Goal: Information Seeking & Learning: Check status

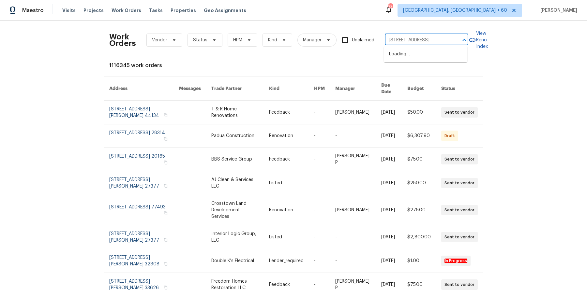
scroll to position [0, 14]
click at [417, 53] on li "[STREET_ADDRESS]" at bounding box center [425, 54] width 83 height 11
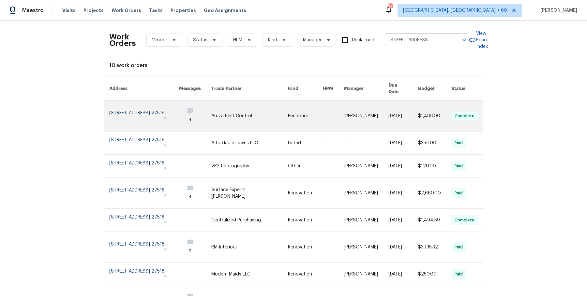
click at [264, 106] on link at bounding box center [249, 116] width 77 height 31
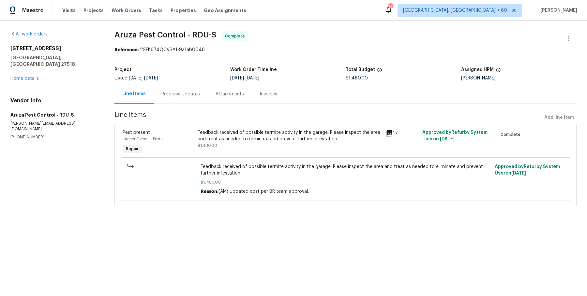
click at [32, 67] on div "105 Crosswaite Way Cary, NC 27518 Home details" at bounding box center [54, 63] width 88 height 37
click at [31, 76] on link "Home details" at bounding box center [24, 78] width 28 height 5
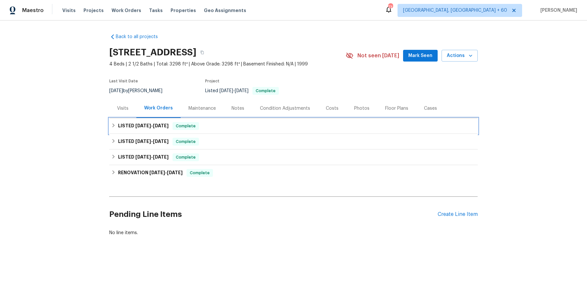
click at [227, 128] on div "LISTED 8/15/25 - 8/29/25 Complete" at bounding box center [293, 126] width 365 height 8
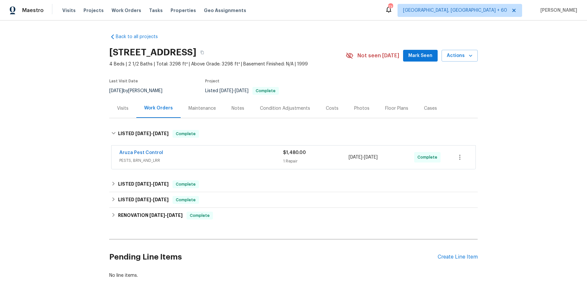
click at [220, 146] on div "Aruza Pest Control PESTS, BRN_AND_LRR $1,480.00 1 Repair 8/21/2025 - 8/29/2025 …" at bounding box center [294, 157] width 364 height 23
click at [217, 160] on span "PESTS, BRN_AND_LRR" at bounding box center [201, 160] width 164 height 7
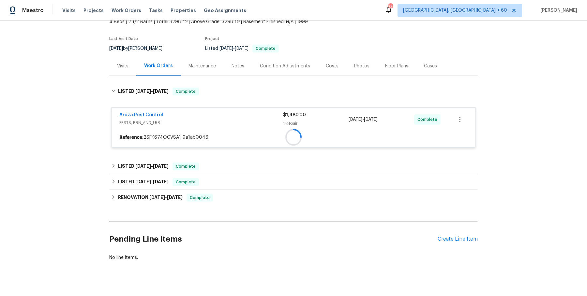
scroll to position [52, 0]
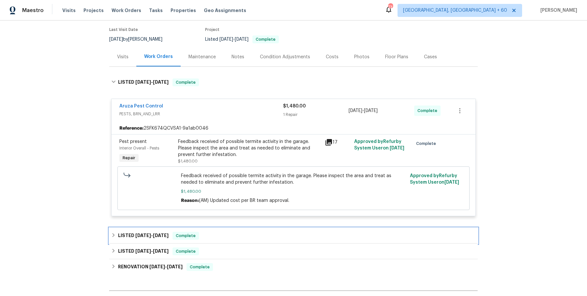
click at [187, 236] on span "Complete" at bounding box center [185, 236] width 25 height 7
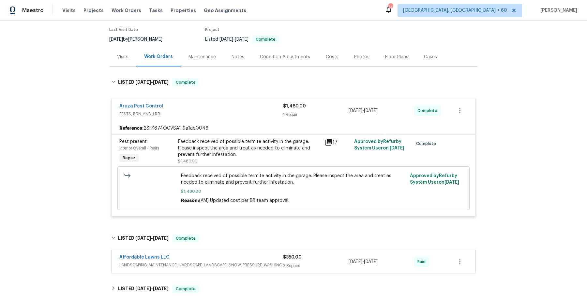
click at [207, 252] on div "Affordable Lawns LLC LANDSCAPING_MAINTENANCE, HARDSCAPE_LANDSCAPE, SNOW, PRESSU…" at bounding box center [294, 261] width 364 height 23
click at [207, 256] on div "Affordable Lawns LLC" at bounding box center [201, 258] width 164 height 8
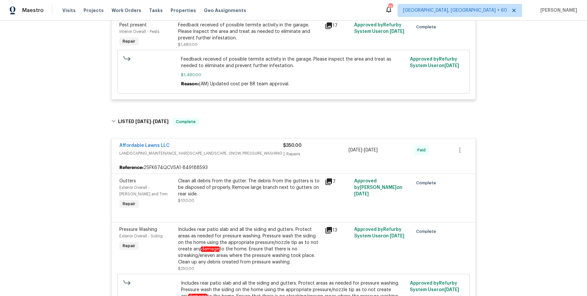
scroll to position [351, 0]
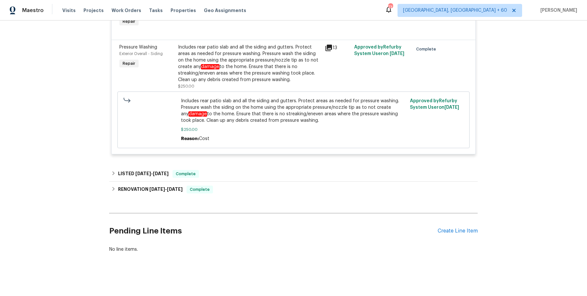
click at [231, 155] on div "Affordable Lawns LLC LANDSCAPING_MAINTENANCE, HARDSCAPE_LANDSCAPE, SNOW, PRESSU…" at bounding box center [293, 55] width 365 height 208
click at [227, 168] on div "LISTED 5/28/25 - 5/29/25 Complete" at bounding box center [293, 174] width 368 height 16
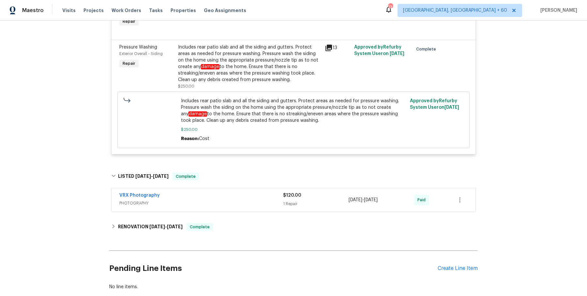
click at [227, 204] on span "PHOTOGRAPHY" at bounding box center [201, 203] width 164 height 7
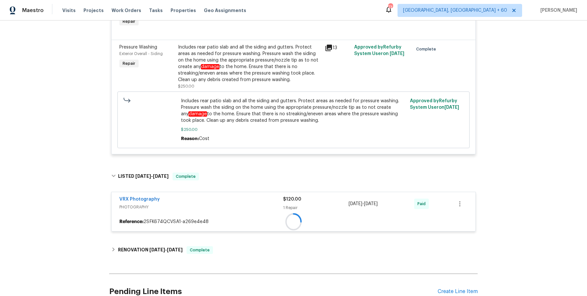
scroll to position [413, 0]
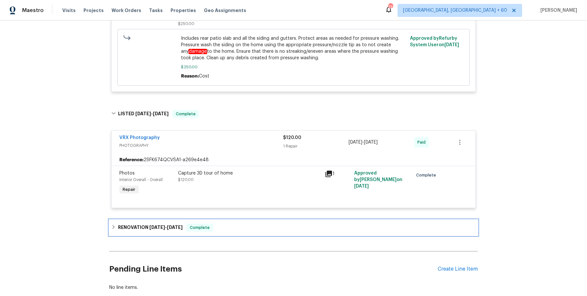
click at [204, 230] on span "Complete" at bounding box center [199, 228] width 25 height 7
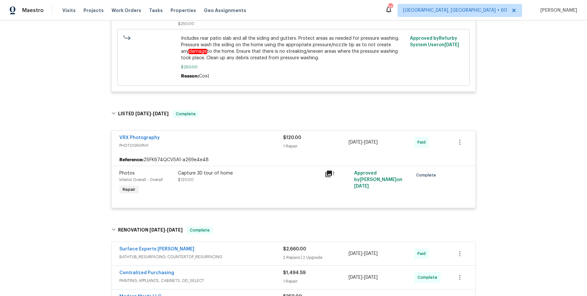
click at [228, 247] on div "Surface Experts Cary" at bounding box center [201, 250] width 164 height 8
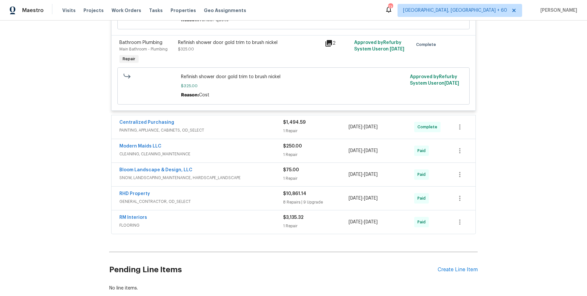
scroll to position [920, 0]
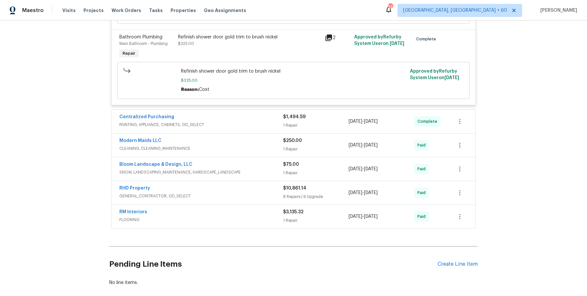
click at [239, 122] on div "Centralized Purchasing PAINTING, APPLIANCE, CABINETS, OD_SELECT $1,494.59 1 Rep…" at bounding box center [294, 121] width 364 height 23
click at [240, 122] on span "PAINTING, APPLIANCE, CABINETS, OD_SELECT" at bounding box center [201, 125] width 164 height 7
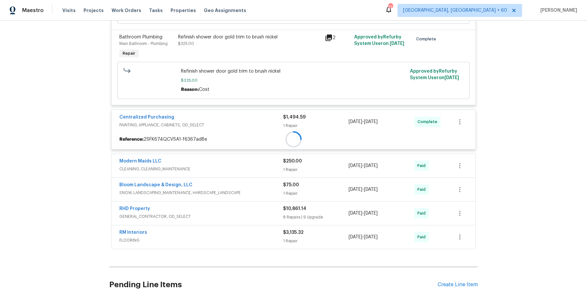
scroll to position [965, 0]
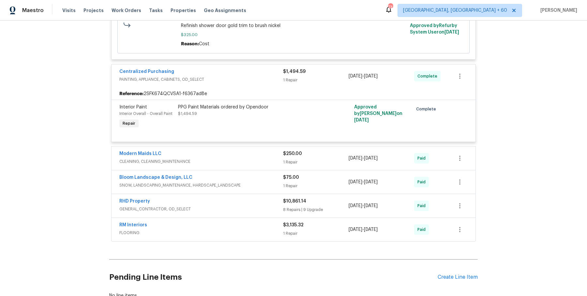
click at [235, 158] on span "CLEANING, CLEANING_MAINTENANCE" at bounding box center [201, 161] width 164 height 7
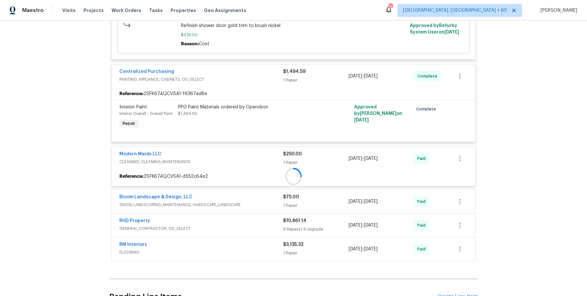
scroll to position [1024, 0]
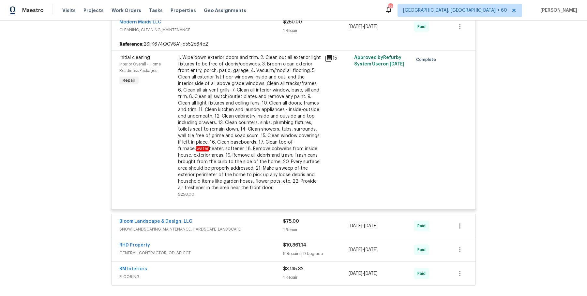
click at [262, 225] on div "Bloom Landscape & Design, LLC SNOW, LANDSCAPING_MAINTENANCE, HARDSCAPE_LANDSCAPE" at bounding box center [201, 226] width 164 height 16
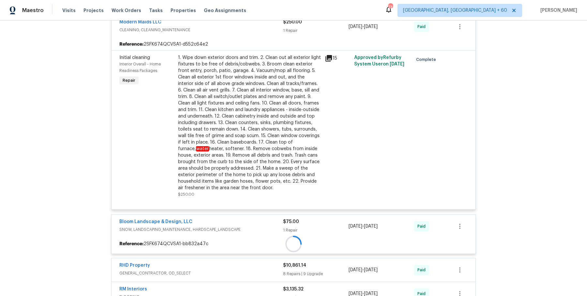
scroll to position [1169, 0]
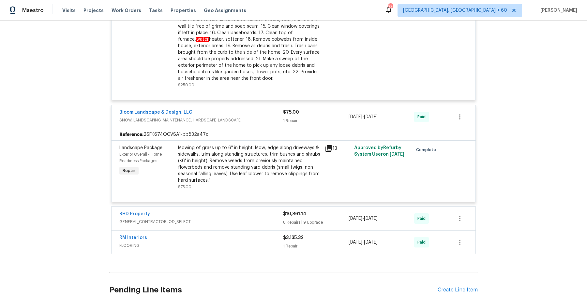
click at [264, 211] on div "RHD Property" at bounding box center [201, 215] width 164 height 8
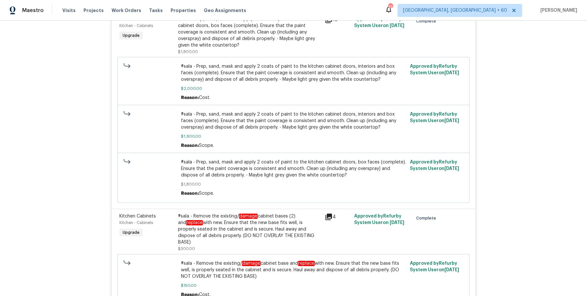
scroll to position [2711, 0]
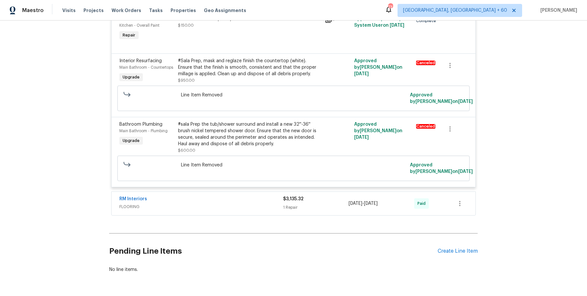
click at [262, 204] on span "FLOORING" at bounding box center [201, 207] width 164 height 7
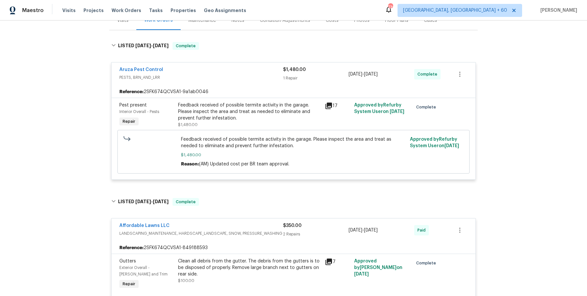
scroll to position [88, 0]
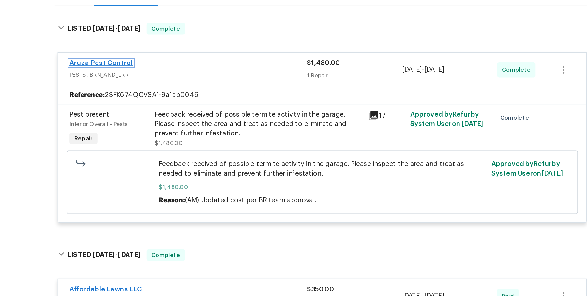
click at [153, 68] on link "Aruza Pest Control" at bounding box center [141, 69] width 44 height 5
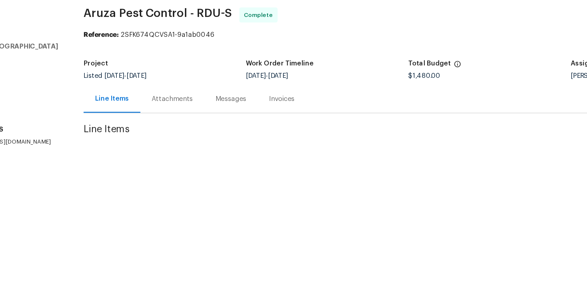
click at [212, 89] on div "Messages" at bounding box center [230, 93] width 37 height 19
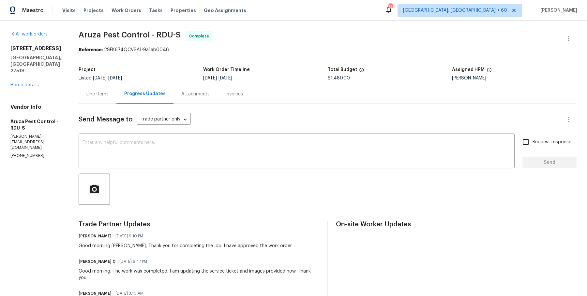
scroll to position [13, 0]
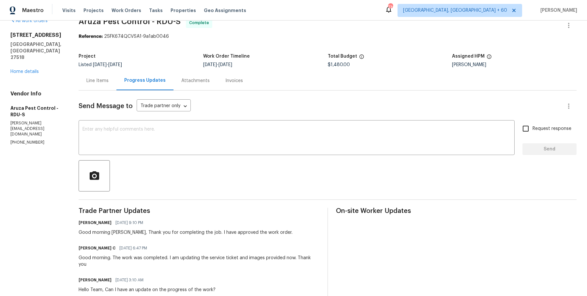
click at [99, 79] on div "Line Items" at bounding box center [97, 81] width 22 height 7
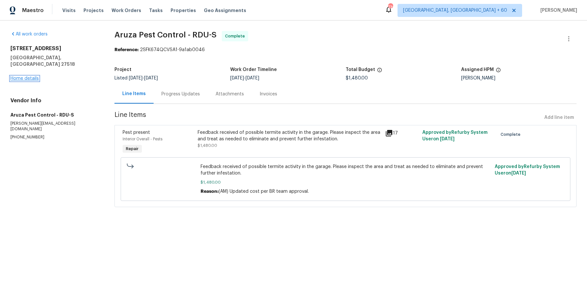
click at [28, 76] on link "Home details" at bounding box center [24, 78] width 28 height 5
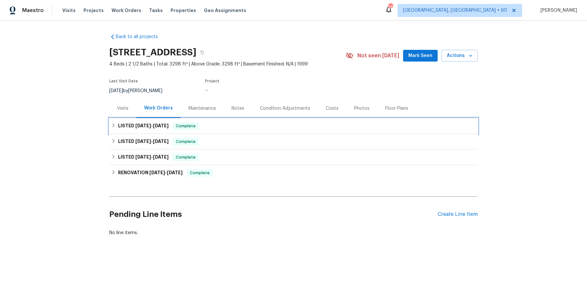
click at [205, 126] on div "LISTED 8/15/25 - 8/29/25 Complete" at bounding box center [293, 126] width 365 height 8
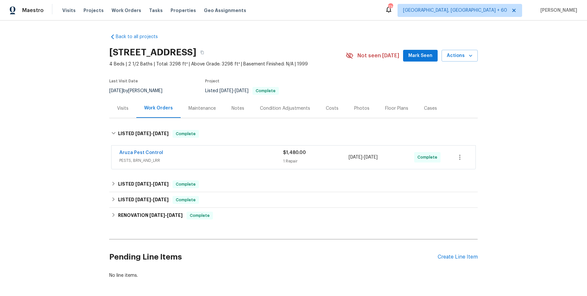
click at [215, 153] on div "Aruza Pest Control" at bounding box center [201, 154] width 164 height 8
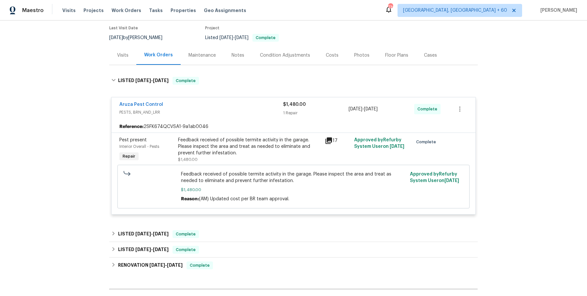
scroll to position [60, 0]
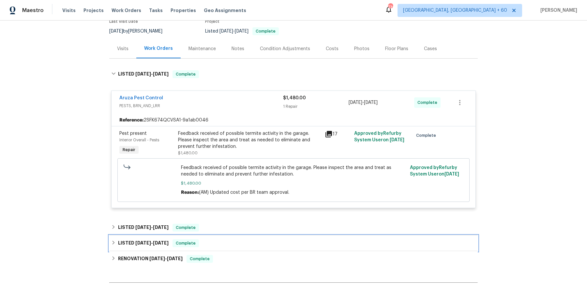
click at [196, 236] on div "LISTED 5/28/25 - 5/29/25 Complete" at bounding box center [293, 244] width 368 height 16
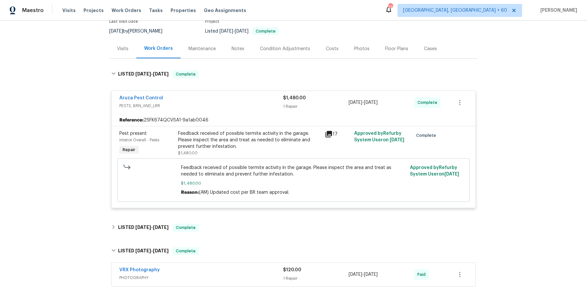
click at [209, 236] on div "Back to all projects 105 Crosswaite Way, Cary, NC 27518 4 Beds | 2 1/2 Baths | …" at bounding box center [293, 170] width 368 height 402
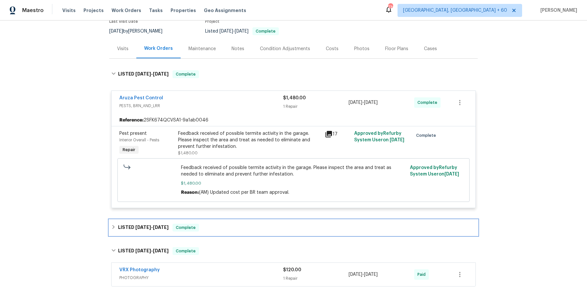
click at [213, 226] on div "LISTED 7/29/25 - 7/31/25 Complete" at bounding box center [293, 228] width 365 height 8
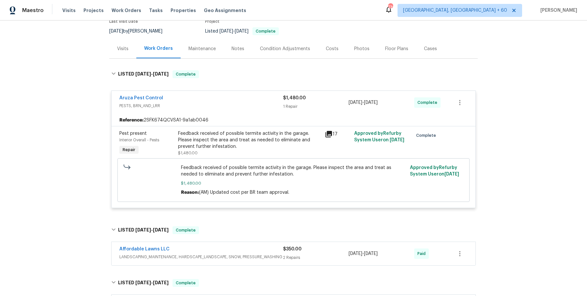
click at [213, 246] on div "Affordable Lawns LLC" at bounding box center [201, 250] width 164 height 8
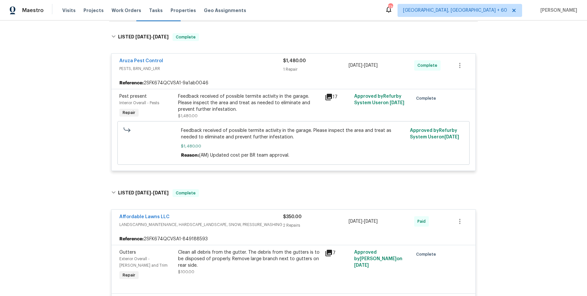
scroll to position [99, 0]
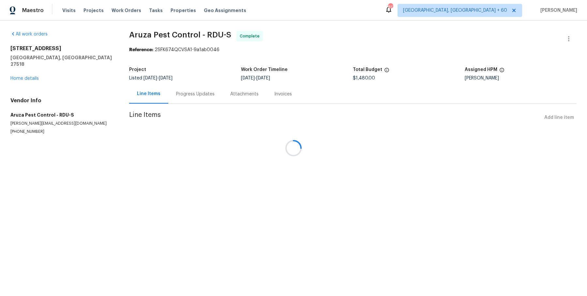
click at [174, 37] on div at bounding box center [293, 148] width 587 height 296
click at [174, 37] on span "Aruza Pest Control - RDU-S" at bounding box center [180, 35] width 102 height 8
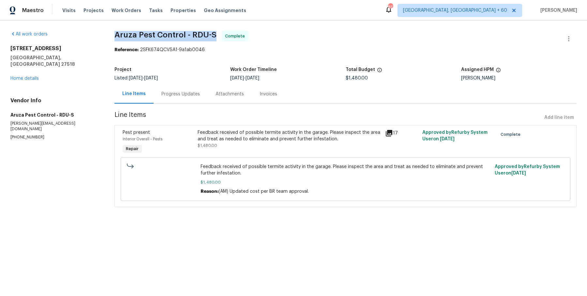
click at [174, 37] on span "Aruza Pest Control - RDU-S" at bounding box center [165, 35] width 102 height 8
copy span "Aruza Pest Control - RDU-S"
click at [37, 76] on link "Home details" at bounding box center [24, 78] width 28 height 5
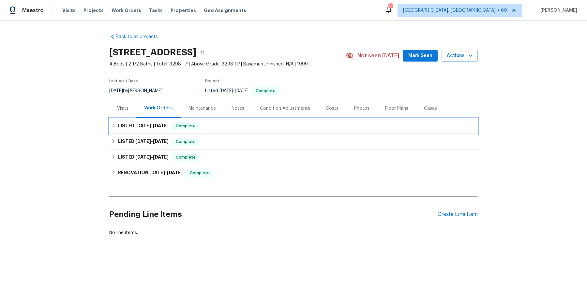
click at [133, 126] on h6 "LISTED 8/15/25 - 8/29/25" at bounding box center [143, 126] width 51 height 8
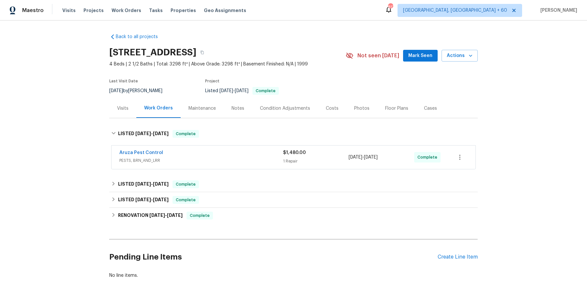
click at [188, 159] on span "PESTS, BRN_AND_LRR" at bounding box center [201, 160] width 164 height 7
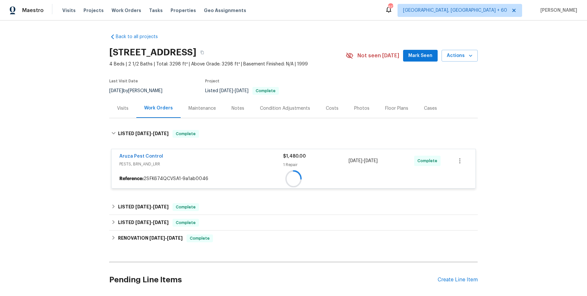
scroll to position [52, 0]
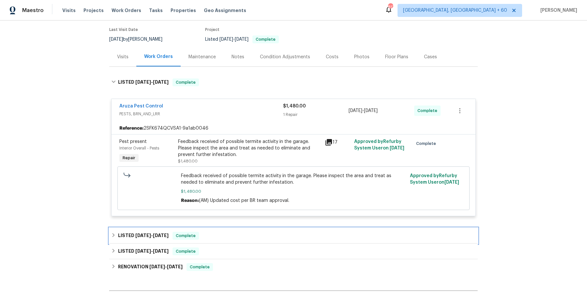
click at [182, 233] on span "Complete" at bounding box center [185, 236] width 25 height 7
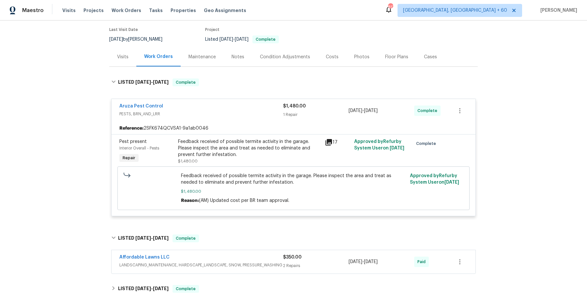
click at [189, 260] on div "Affordable Lawns LLC" at bounding box center [201, 258] width 164 height 8
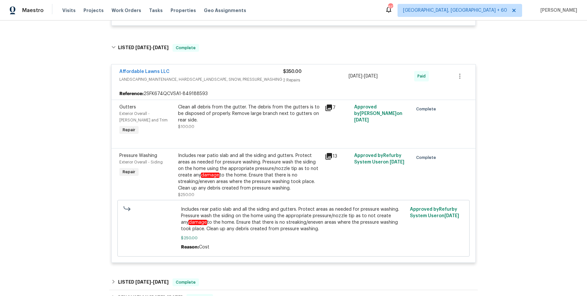
scroll to position [339, 0]
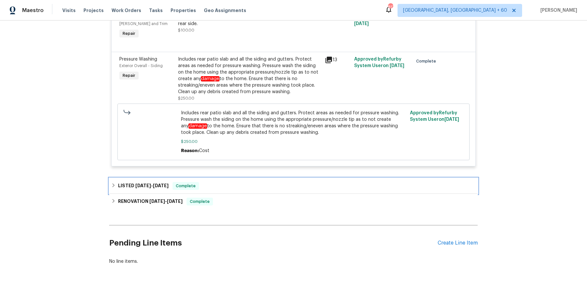
click at [209, 189] on div "LISTED 5/28/25 - 5/29/25 Complete" at bounding box center [293, 186] width 368 height 16
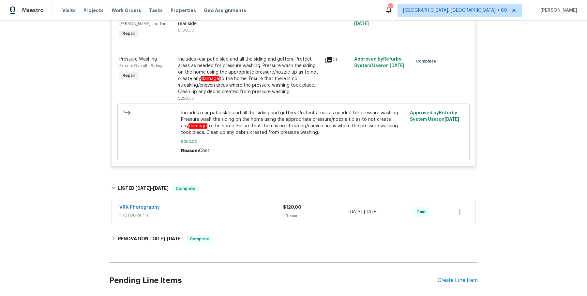
click at [210, 204] on div "VRX Photography" at bounding box center [201, 208] width 164 height 8
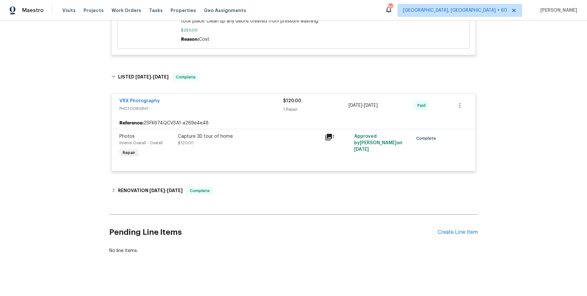
scroll to position [452, 0]
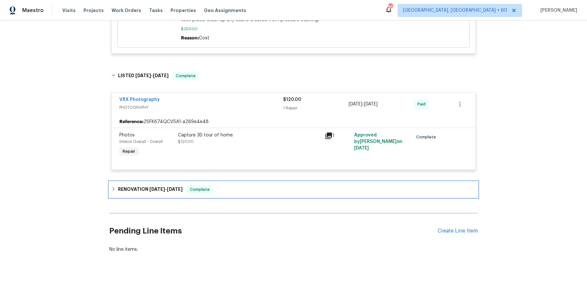
click at [220, 194] on div "RENOVATION 5/2/25 - 5/17/25 Complete" at bounding box center [293, 190] width 368 height 16
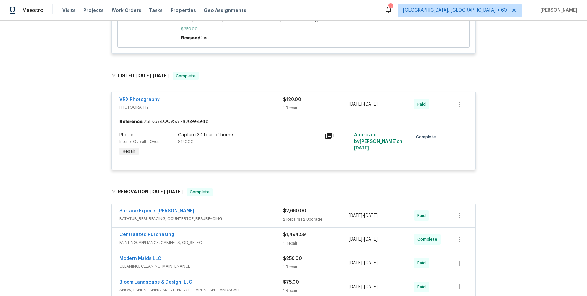
click at [259, 218] on span "BATHTUB_RESURFACING, COUNTERTOP_RESURFACING" at bounding box center [201, 219] width 164 height 7
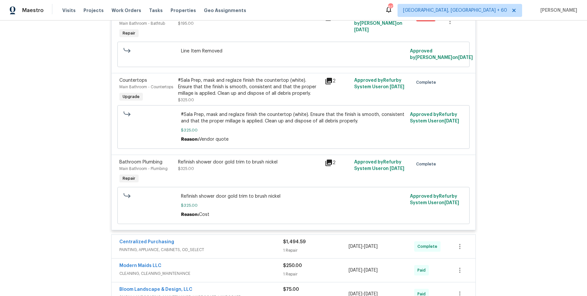
scroll to position [795, 0]
click at [244, 246] on span "PAINTING, APPLIANCE, CABINETS, OD_SELECT" at bounding box center [201, 249] width 164 height 7
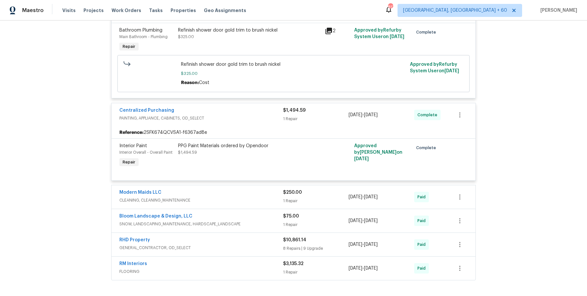
scroll to position [934, 0]
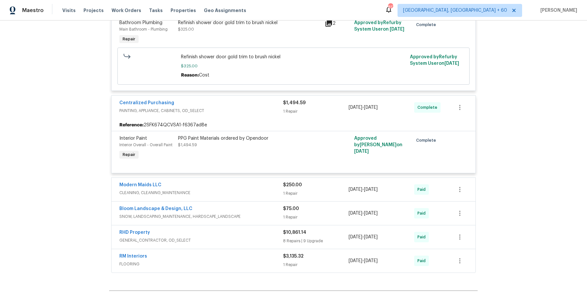
click at [264, 178] on div "Modern Maids LLC CLEANING, CLEANING_MAINTENANCE $250.00 1 Repair 5/2/2025 - 5/1…" at bounding box center [294, 189] width 364 height 23
click at [259, 182] on div "Modern Maids LLC" at bounding box center [201, 186] width 164 height 8
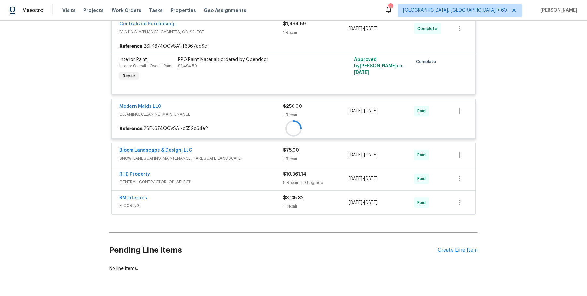
scroll to position [1024, 0]
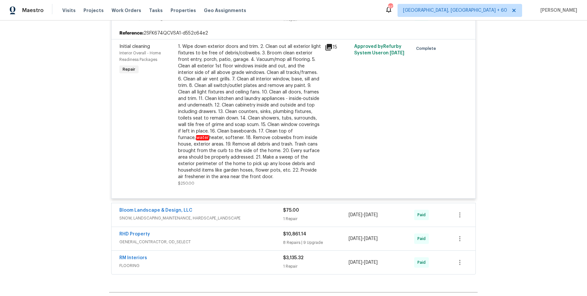
click at [253, 207] on div "Bloom Landscape & Design, LLC" at bounding box center [201, 211] width 164 height 8
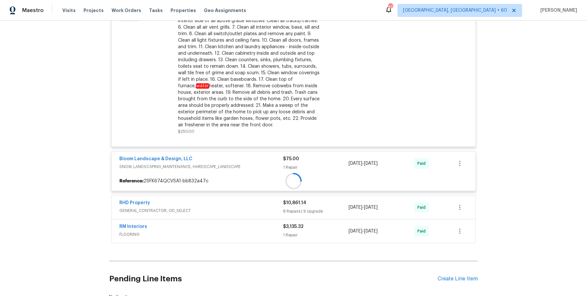
scroll to position [1160, 0]
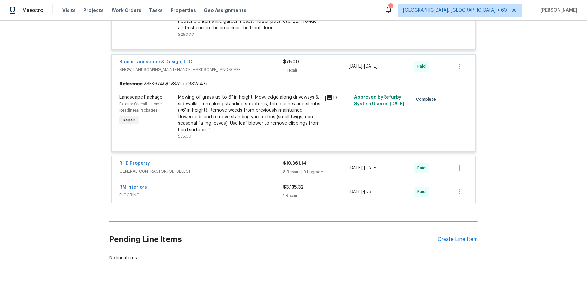
click at [258, 168] on span "GENERAL_CONTRACTOR, OD_SELECT" at bounding box center [201, 171] width 164 height 7
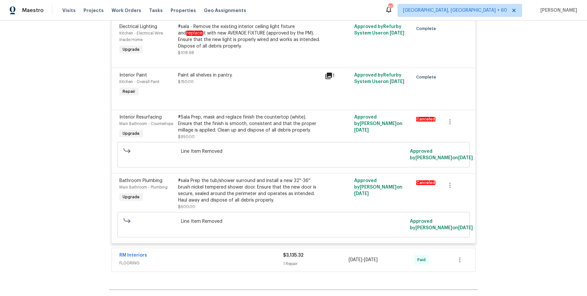
scroll to position [2657, 0]
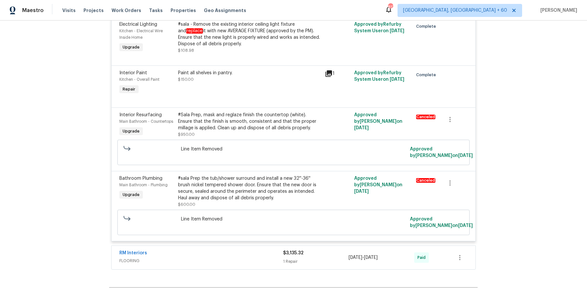
click at [214, 258] on span "FLOORING" at bounding box center [201, 261] width 164 height 7
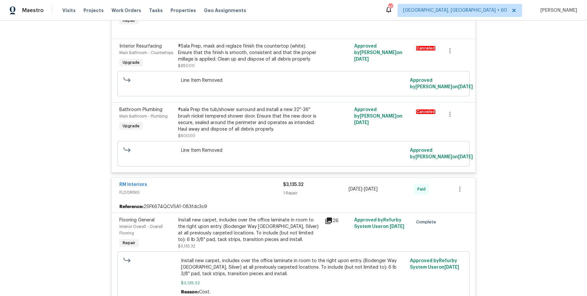
scroll to position [2822, 0]
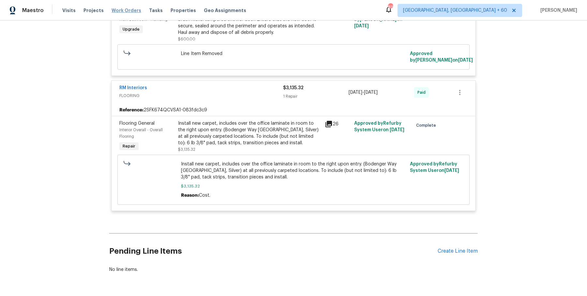
click at [127, 13] on span "Work Orders" at bounding box center [127, 10] width 30 height 7
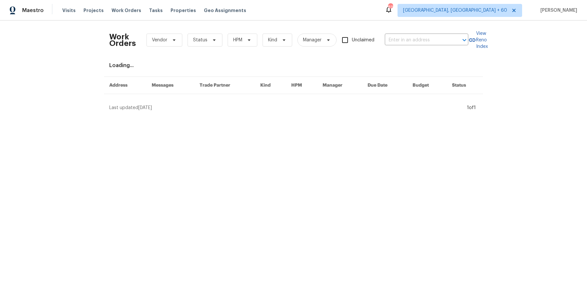
click at [427, 48] on div "Work Orders Vendor Status HPM Kind Manager Unclaimed ​" at bounding box center [288, 40] width 359 height 29
click at [429, 37] on input "text" at bounding box center [417, 40] width 65 height 10
paste input "1085 Winhurst Dr Akron, OH 44313"
type input "1085 Winhurst Dr Akron, OH 44313"
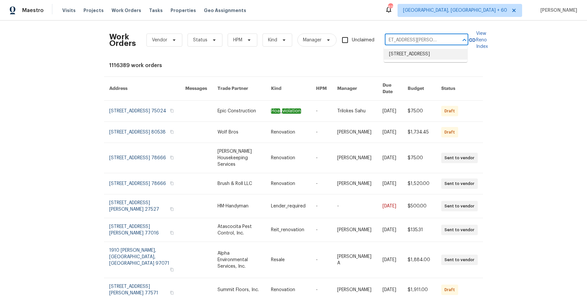
click at [415, 56] on li "1085 Winhurst Dr, Akron, OH 44313" at bounding box center [425, 54] width 83 height 11
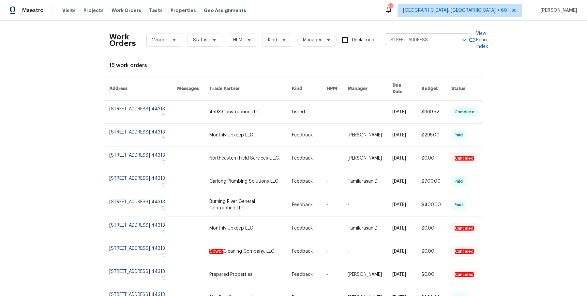
click at [281, 106] on link at bounding box center [250, 112] width 82 height 23
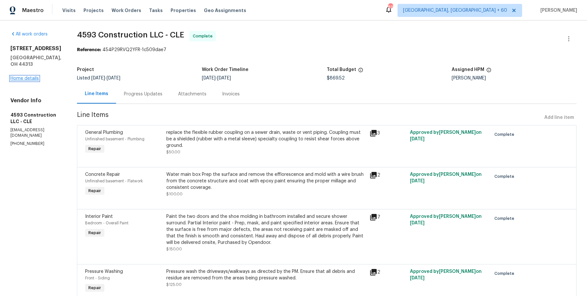
click at [30, 76] on link "Home details" at bounding box center [24, 78] width 28 height 5
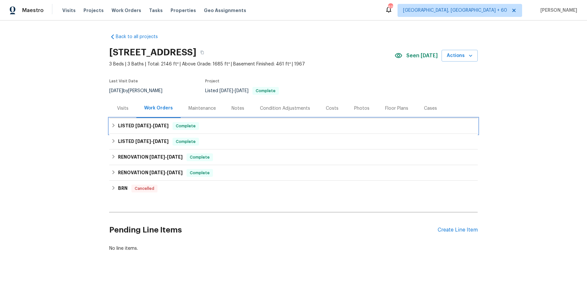
click at [238, 131] on div "LISTED 8/25/25 - 8/26/25 Complete" at bounding box center [293, 126] width 368 height 16
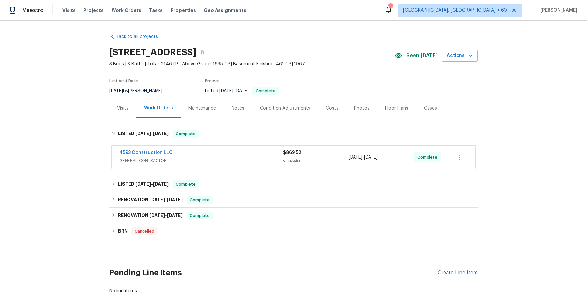
click at [231, 150] on div "4593 Construction LLC" at bounding box center [201, 154] width 164 height 8
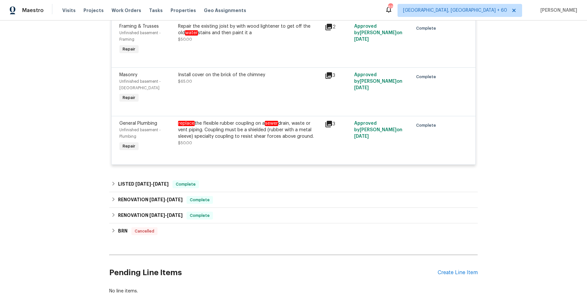
scroll to position [509, 0]
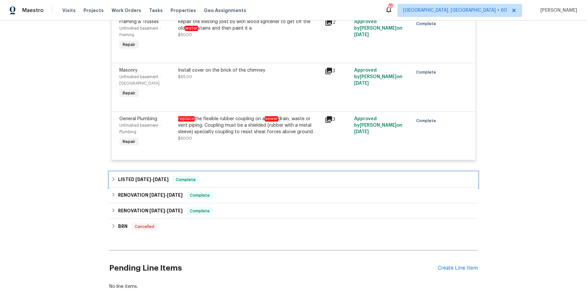
click at [210, 172] on div "LISTED 7/21/25 - 8/13/25 Complete" at bounding box center [293, 180] width 368 height 16
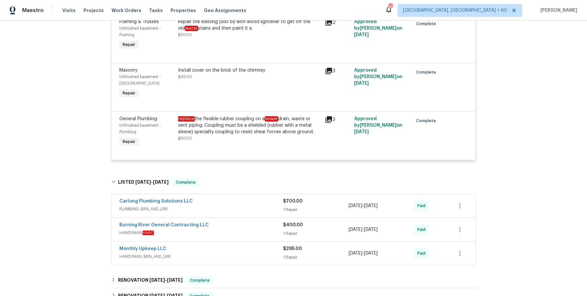
click at [209, 206] on span "PLUMBING, BRN_AND_LRR" at bounding box center [201, 209] width 164 height 7
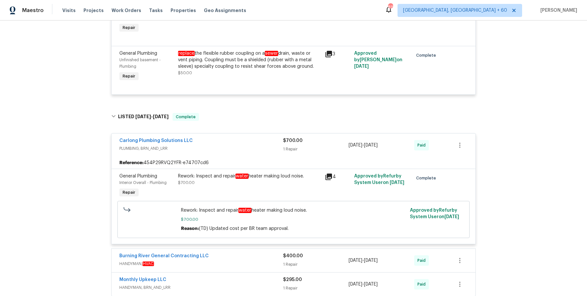
scroll to position [611, 0]
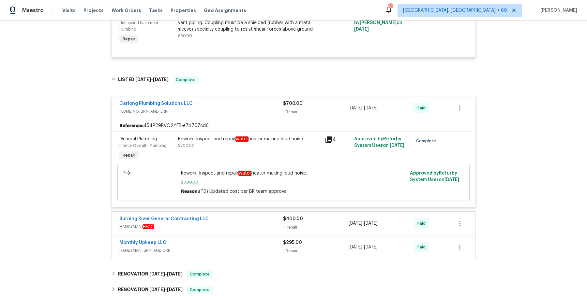
click at [217, 227] on div "Burning River General Contracting LLC HANDYMAN, HVAC $400.00 1 Repair 7/22/2025…" at bounding box center [294, 223] width 364 height 23
click at [221, 224] on span "HANDYMAN, HVAC" at bounding box center [201, 227] width 164 height 7
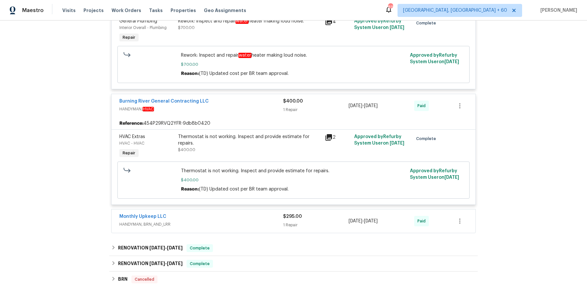
scroll to position [734, 0]
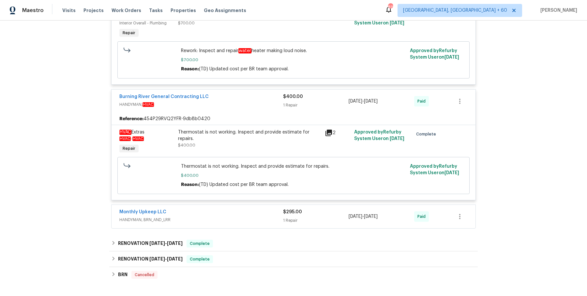
click at [221, 218] on div "Monthly Upkeep LLC HANDYMAN, BRN_AND_LRR" at bounding box center [201, 217] width 164 height 16
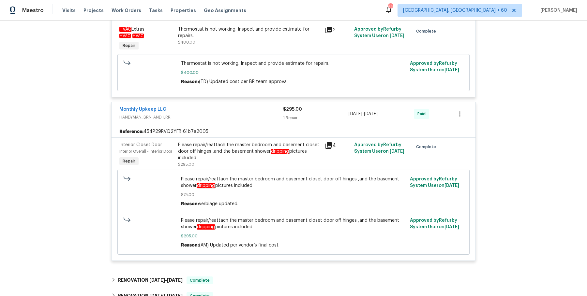
scroll to position [906, 0]
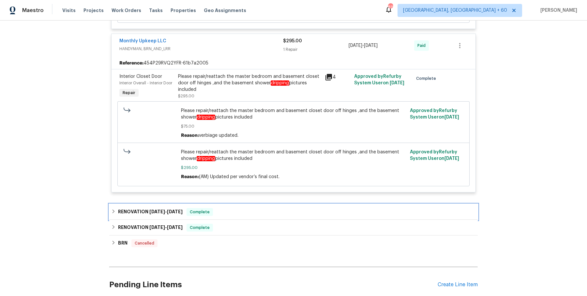
click at [295, 208] on div "RENOVATION 7/15/25 - 7/17/25 Complete" at bounding box center [293, 212] width 365 height 8
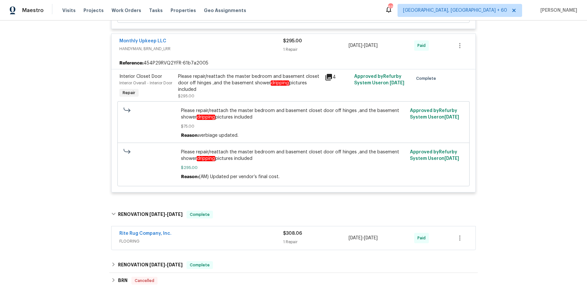
click at [264, 238] on span "FLOORING" at bounding box center [201, 241] width 164 height 7
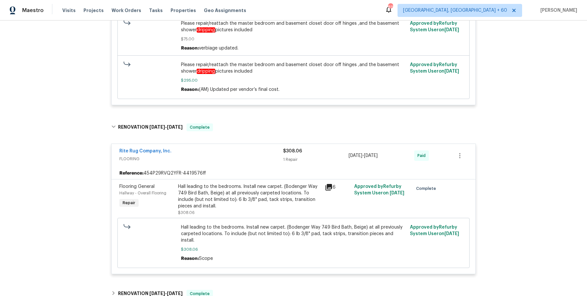
scroll to position [1038, 0]
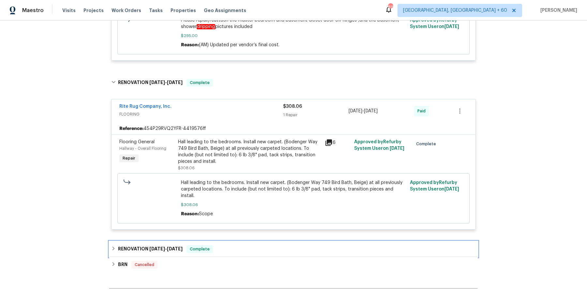
click at [242, 246] on div "RENOVATION 7/1/25 - 7/11/25 Complete" at bounding box center [293, 250] width 365 height 8
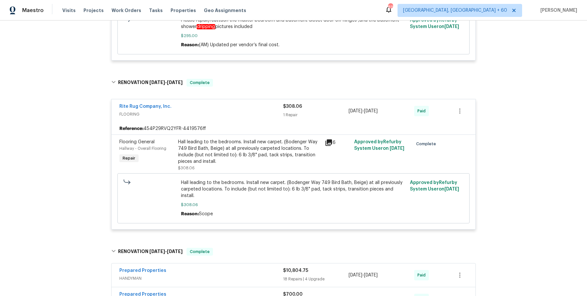
click at [233, 268] on div "Prepared Properties" at bounding box center [201, 272] width 164 height 8
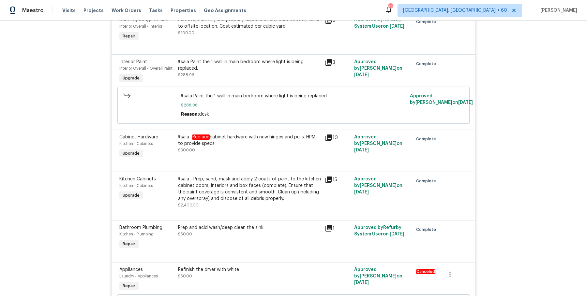
scroll to position [2659, 0]
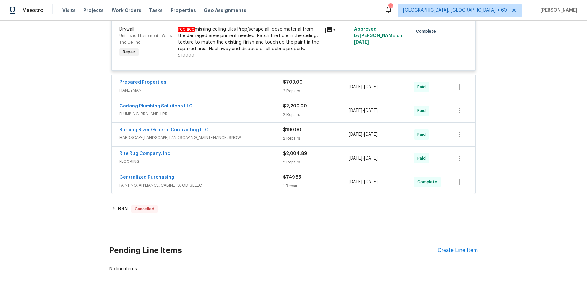
click at [270, 79] on div "Prepared Properties" at bounding box center [201, 83] width 164 height 8
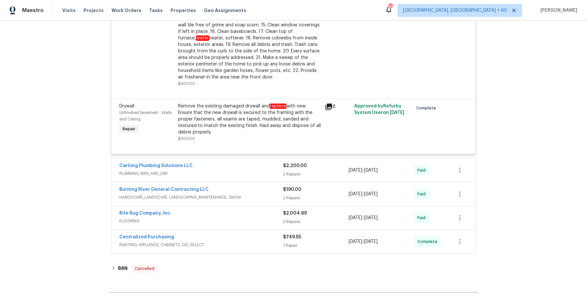
scroll to position [2891, 0]
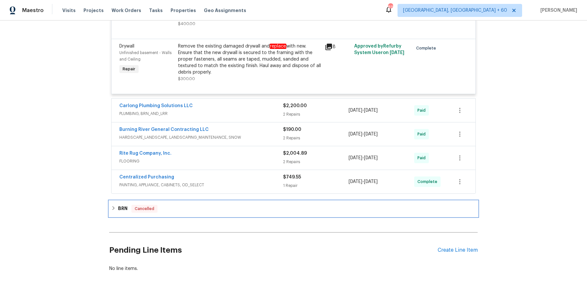
click at [248, 205] on div "BRN Cancelled" at bounding box center [293, 209] width 365 height 8
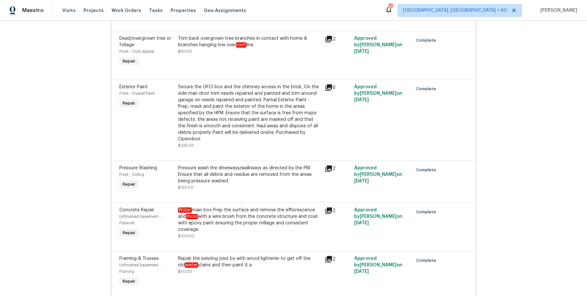
scroll to position [313, 0]
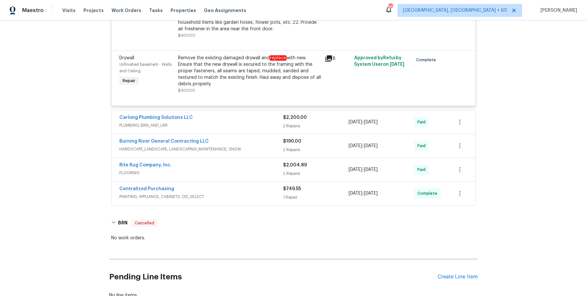
click at [235, 114] on div "Carlong Plumbing Solutions LLC" at bounding box center [201, 118] width 164 height 8
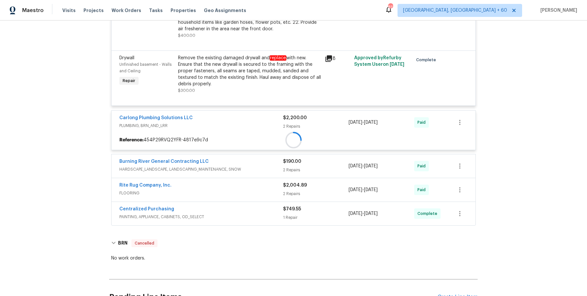
scroll to position [2926, 0]
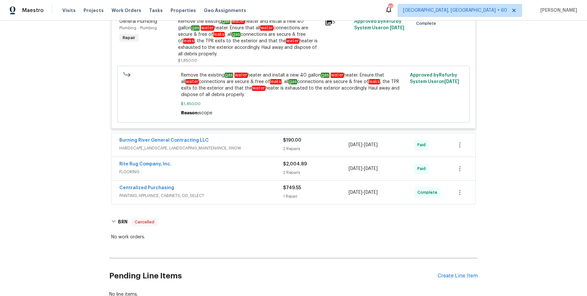
click at [266, 145] on span "HARDSCAPE_LANDSCAPE, LANDSCAPING_MAINTENANCE, SNOW" at bounding box center [201, 148] width 164 height 7
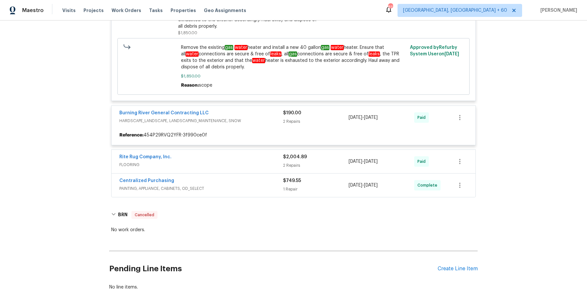
scroll to position [3114, 0]
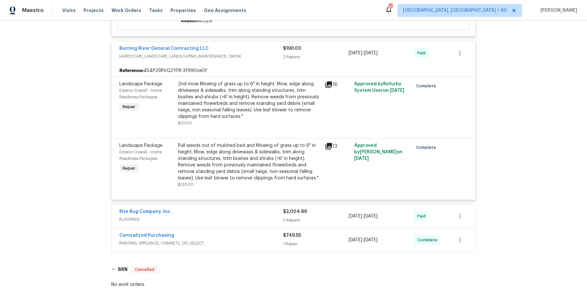
click at [269, 217] on span "FLOORING" at bounding box center [201, 220] width 164 height 7
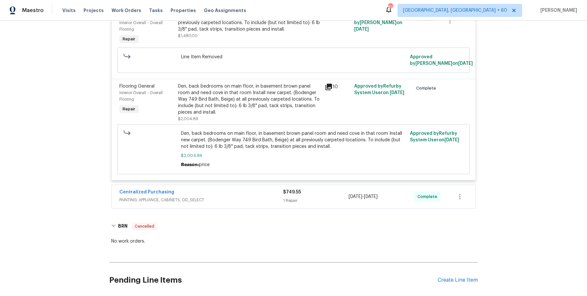
scroll to position [3440, 0]
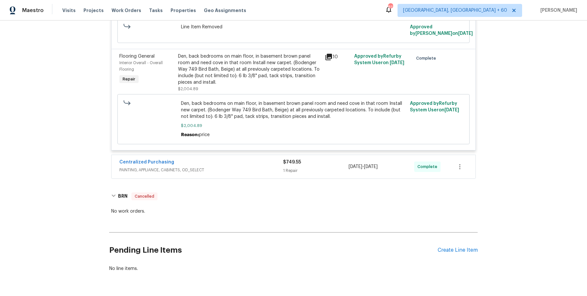
click at [266, 167] on span "PAINTING, APPLIANCE, CABINETS, OD_SELECT" at bounding box center [201, 170] width 164 height 7
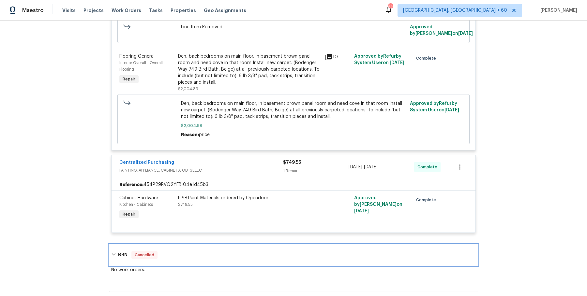
click at [179, 251] on div "BRN Cancelled" at bounding box center [293, 255] width 365 height 8
click at [179, 249] on div "BRN Cancelled" at bounding box center [293, 253] width 365 height 8
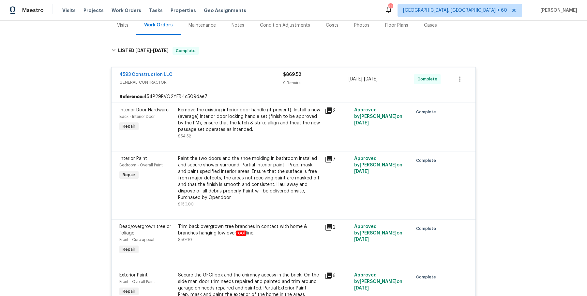
scroll to position [323, 0]
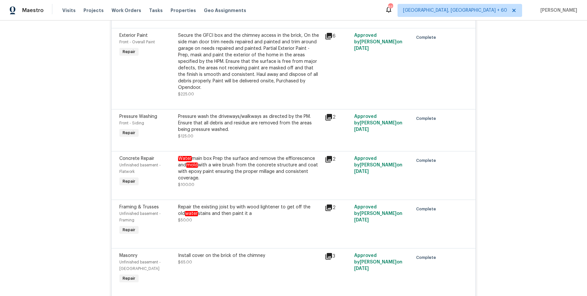
click at [218, 154] on div "Water main box Prep the surface and remove the efflorescence and mold with a wi…" at bounding box center [249, 172] width 147 height 37
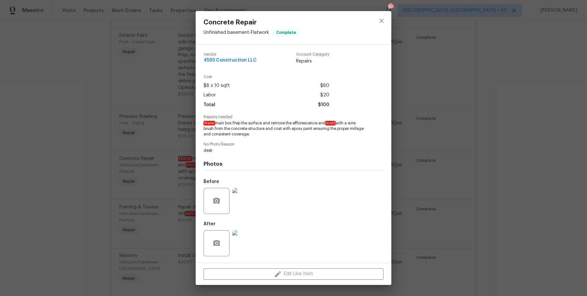
click at [242, 244] on img at bounding box center [245, 244] width 26 height 26
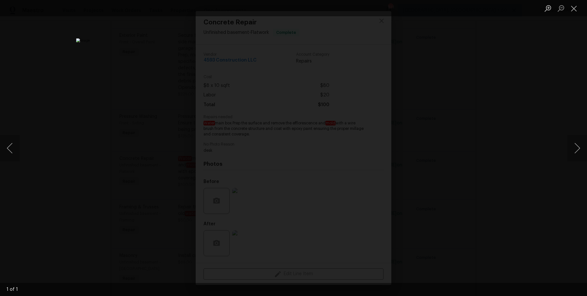
click at [472, 94] on div "Lightbox" at bounding box center [293, 148] width 587 height 296
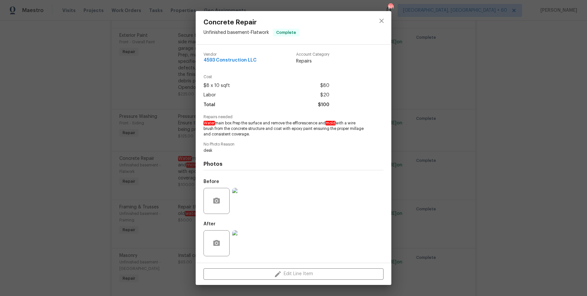
click at [250, 210] on img at bounding box center [245, 201] width 26 height 26
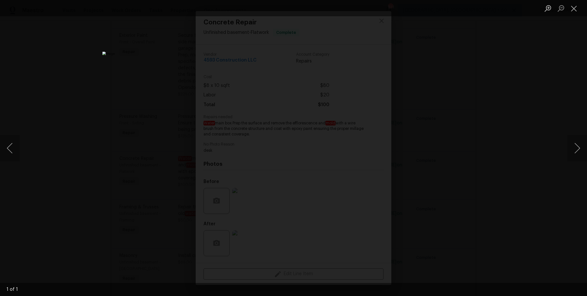
click at [513, 153] on div "Lightbox" at bounding box center [293, 148] width 587 height 296
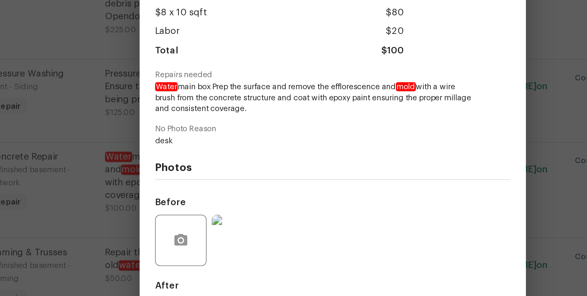
click at [189, 159] on div "Concrete Repair Unfinished basement - Flatwork Complete Vendor 4593 Constructio…" at bounding box center [293, 148] width 587 height 296
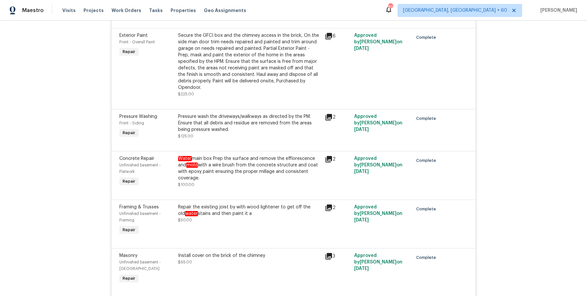
click at [226, 160] on div "Water main box Prep the surface and remove the efflorescence and mold with a wi…" at bounding box center [249, 169] width 143 height 26
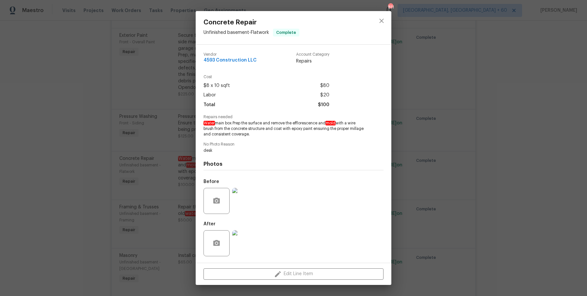
drag, startPoint x: 202, startPoint y: 121, endPoint x: 261, endPoint y: 138, distance: 61.6
click at [261, 138] on div "Vendor 4593 Construction LLC Account Category Repairs Cost $8 x 10 sqft $80 Lab…" at bounding box center [294, 154] width 196 height 218
copy span "Water main box Prep the surface and remove the efflorescence and mold with a wi…"
click at [502, 217] on div "Concrete Repair Unfinished basement - Flatwork Complete Vendor 4593 Constructio…" at bounding box center [293, 148] width 587 height 296
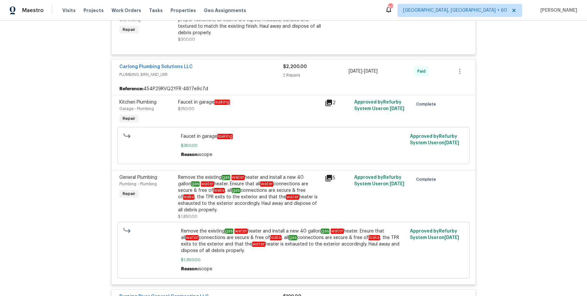
scroll to position [165, 0]
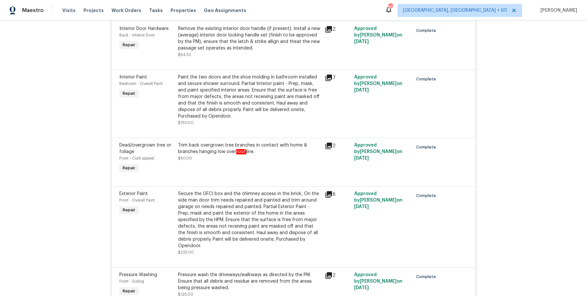
click at [300, 241] on div "Secure the GFCI box and the chimney access in the brick, On the side man door t…" at bounding box center [249, 220] width 143 height 59
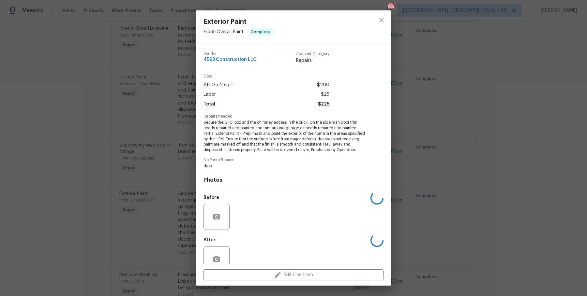
click at [516, 243] on div "Exterior Paint Front - Overall Paint Complete Vendor 4593 Construction LLC Acco…" at bounding box center [293, 148] width 587 height 296
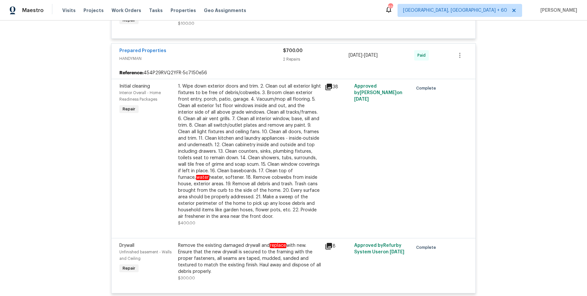
scroll to position [2930, 0]
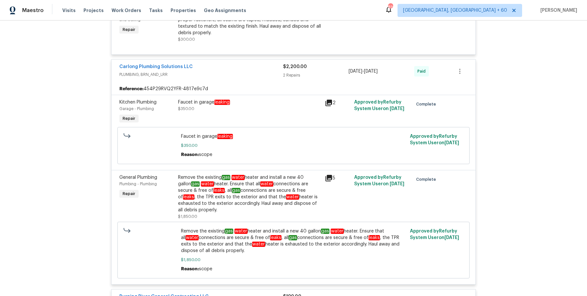
click at [255, 187] on div "Remove the existing gas water heater and install a new 40 gallon gas water heat…" at bounding box center [249, 193] width 143 height 39
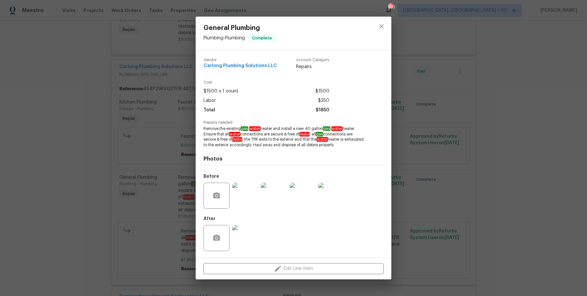
click at [250, 201] on img at bounding box center [245, 196] width 26 height 26
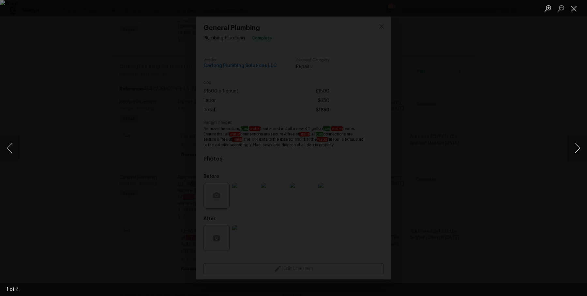
click at [581, 149] on button "Next image" at bounding box center [577, 148] width 20 height 26
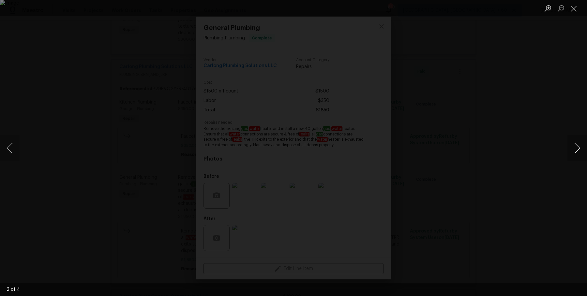
click at [581, 149] on button "Next image" at bounding box center [577, 148] width 20 height 26
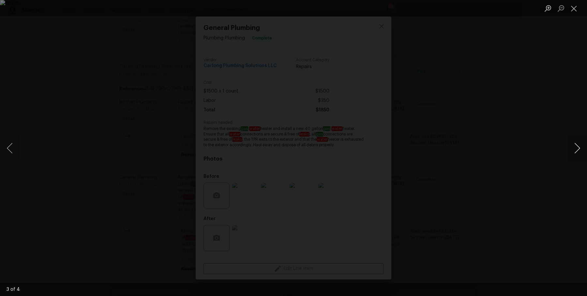
click at [581, 149] on button "Next image" at bounding box center [577, 148] width 20 height 26
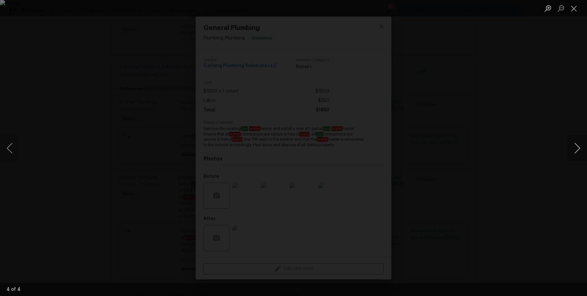
click at [581, 149] on button "Next image" at bounding box center [577, 148] width 20 height 26
click at [578, 118] on div "Lightbox" at bounding box center [293, 148] width 587 height 296
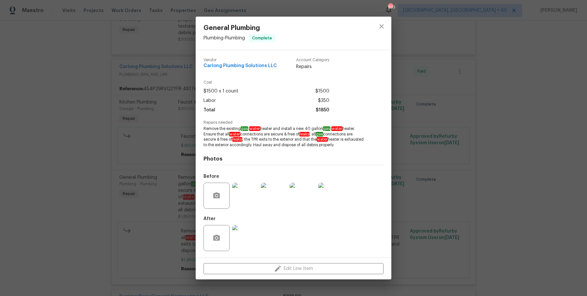
click at [247, 232] on img at bounding box center [245, 238] width 26 height 26
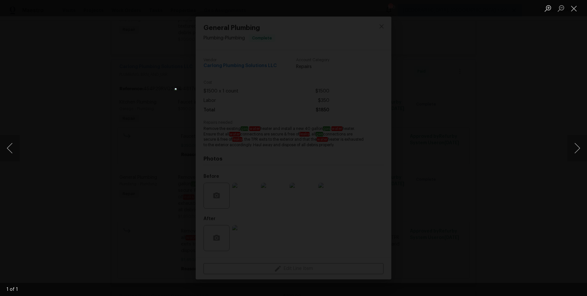
click at [489, 246] on div "Lightbox" at bounding box center [293, 148] width 587 height 296
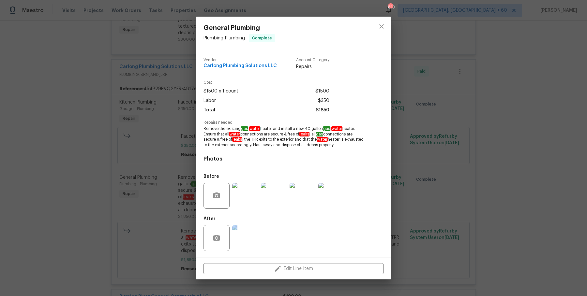
click at [489, 246] on div "General Plumbing Plumbing - Plumbing Complete Vendor Carlong Plumbing Solutions…" at bounding box center [293, 148] width 587 height 296
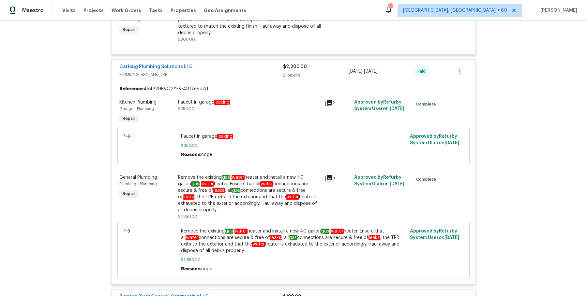
click at [266, 101] on div "Faucet in garage leaking $350.00" at bounding box center [249, 112] width 147 height 30
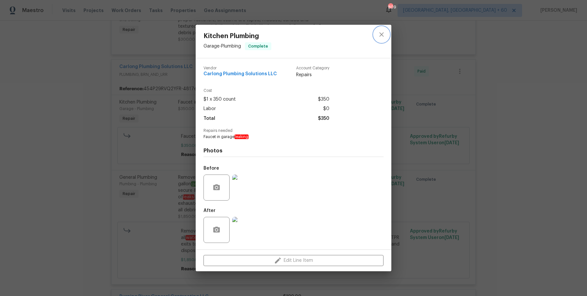
click at [379, 32] on icon "close" at bounding box center [382, 35] width 8 height 8
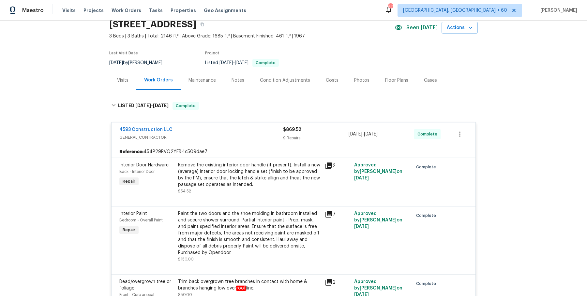
scroll to position [0, 0]
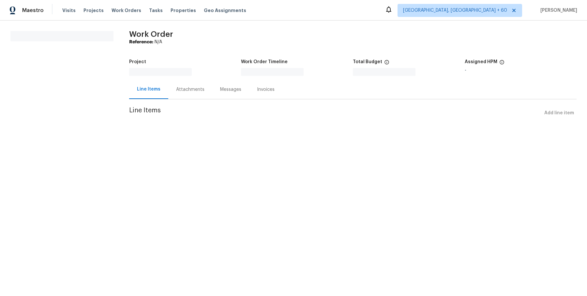
click at [180, 99] on div "Line Items Attachments Messages Invoices" at bounding box center [352, 90] width 447 height 20
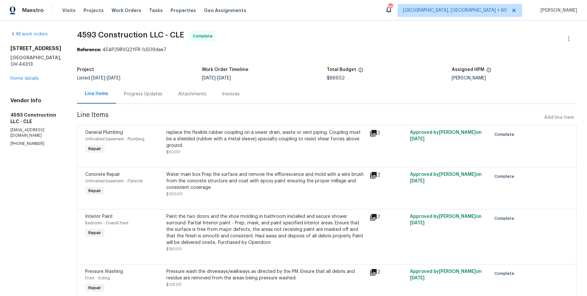
click at [182, 95] on div "Attachments" at bounding box center [192, 94] width 28 height 7
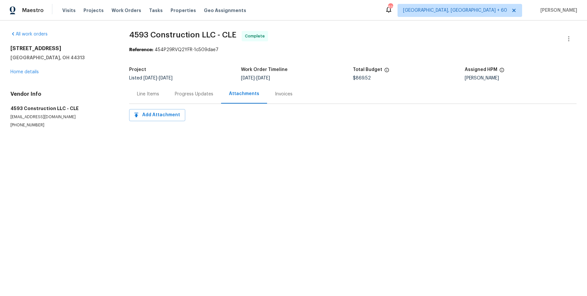
click at [182, 95] on div "Progress Updates" at bounding box center [194, 94] width 38 height 7
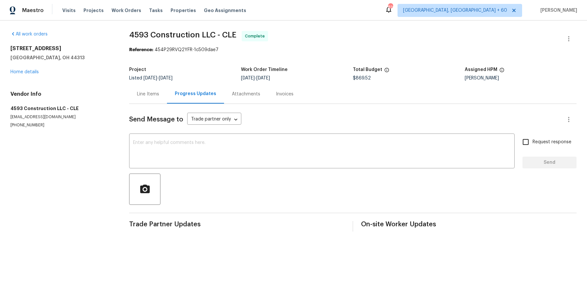
click at [245, 94] on div "Attachments" at bounding box center [246, 94] width 28 height 7
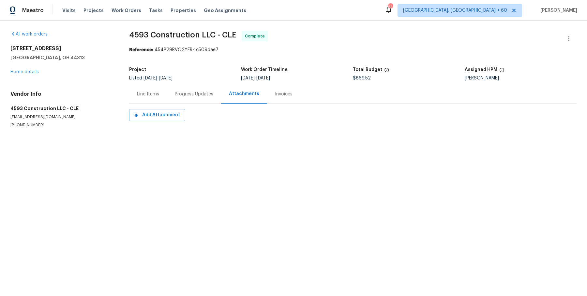
click at [127, 6] on div "Visits Projects Work Orders Tasks Properties Geo Assignments" at bounding box center [158, 10] width 192 height 13
click at [127, 10] on span "Work Orders" at bounding box center [127, 10] width 30 height 7
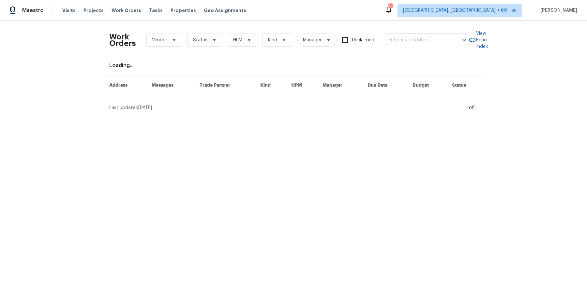
click at [437, 45] on input "text" at bounding box center [417, 40] width 65 height 10
paste input "4131 Burton Dr Stow, OH 44224"
type input "4131 Burton Dr Stow, OH 44224"
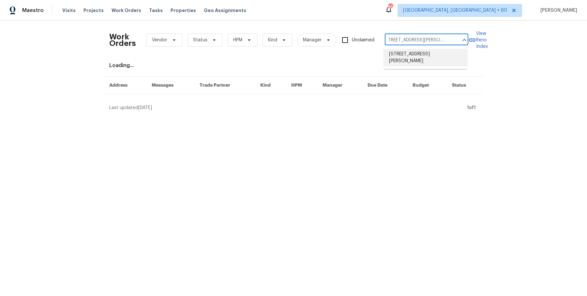
click at [420, 53] on li "4131 Burton Dr, Stow, OH 44224" at bounding box center [425, 58] width 83 height 18
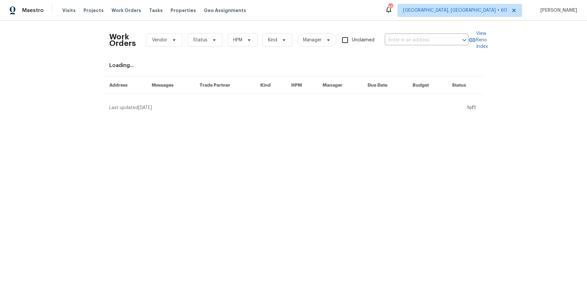
type input "4131 Burton Dr, Stow, OH 44224"
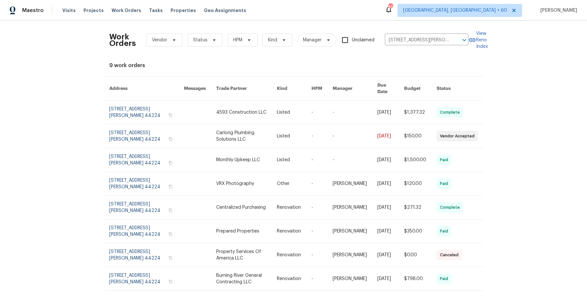
click at [337, 105] on link at bounding box center [355, 112] width 45 height 23
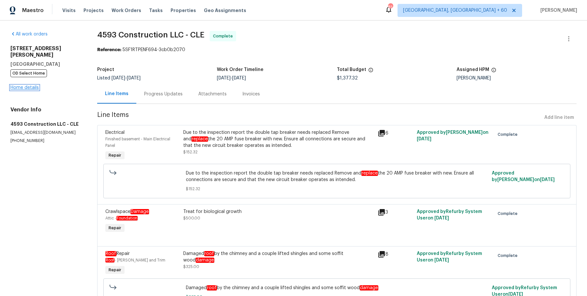
click at [35, 85] on link "Home details" at bounding box center [24, 87] width 28 height 5
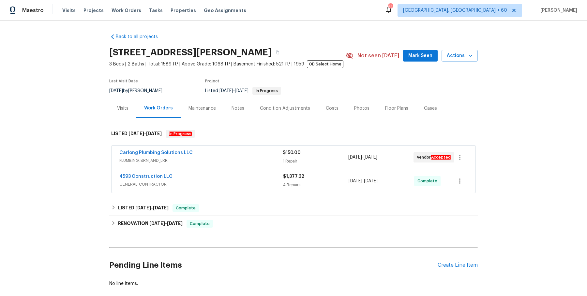
click at [216, 159] on span "PLUMBING, BRN_AND_LRR" at bounding box center [200, 160] width 163 height 7
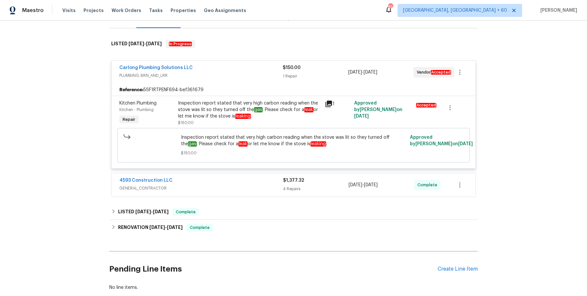
scroll to position [128, 0]
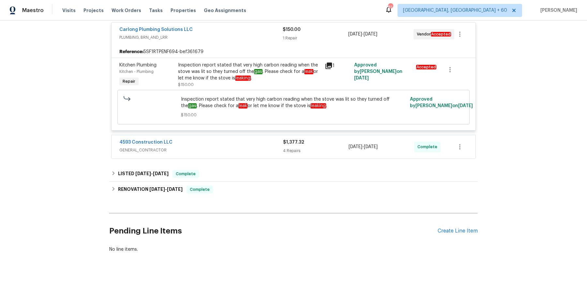
click at [252, 142] on div "4593 Construction LLC" at bounding box center [201, 143] width 164 height 8
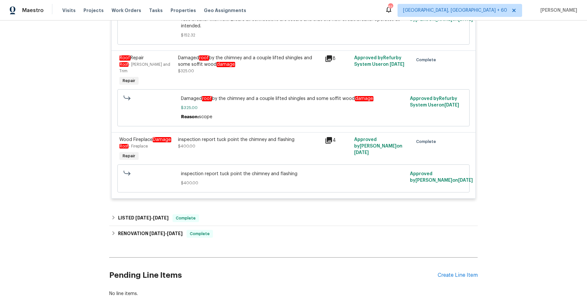
scroll to position [414, 0]
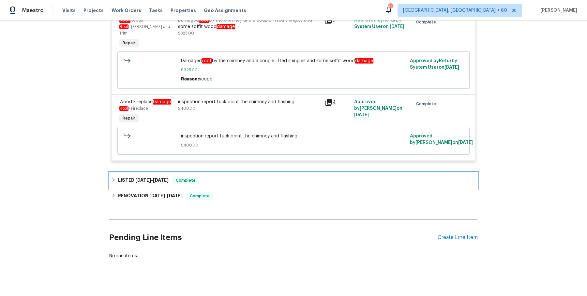
click at [242, 177] on div "LISTED 6/18/25 - 6/19/25 Complete" at bounding box center [293, 181] width 365 height 8
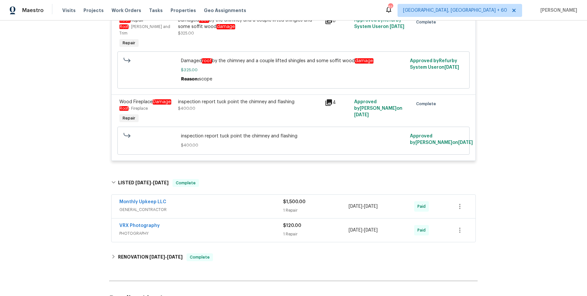
click at [239, 199] on div "Monthly Upkeep LLC" at bounding box center [201, 203] width 164 height 8
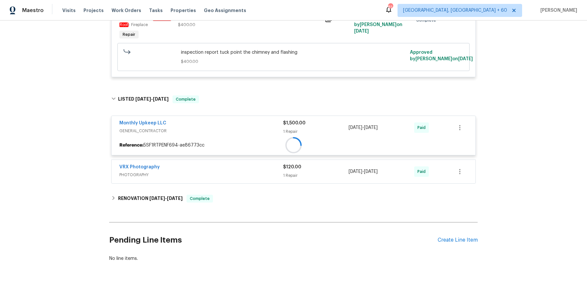
scroll to position [500, 0]
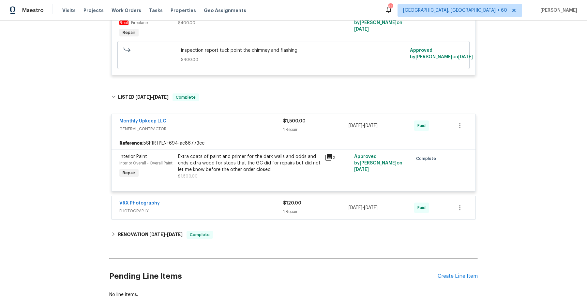
click at [239, 200] on div "VRX Photography" at bounding box center [201, 204] width 164 height 8
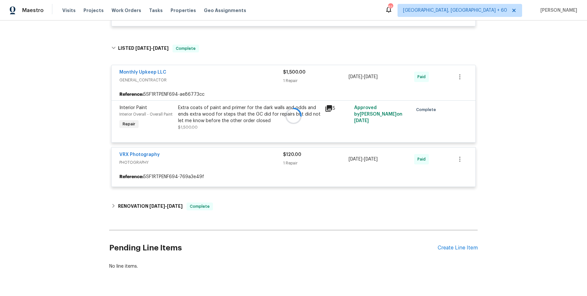
scroll to position [550, 0]
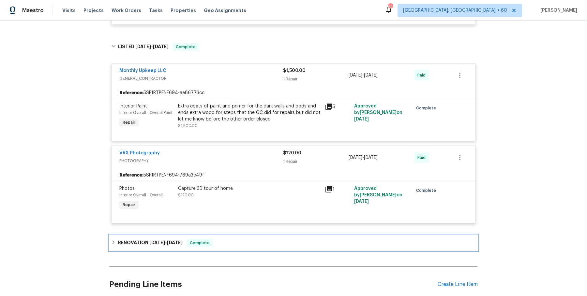
click at [214, 239] on div "RENOVATION 6/2/25 - 6/15/25 Complete" at bounding box center [293, 243] width 365 height 8
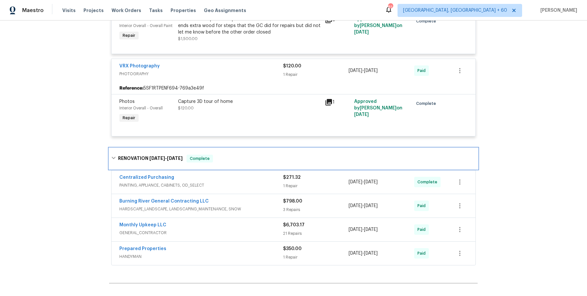
scroll to position [638, 0]
click at [262, 174] on div "Centralized Purchasing" at bounding box center [201, 178] width 164 height 8
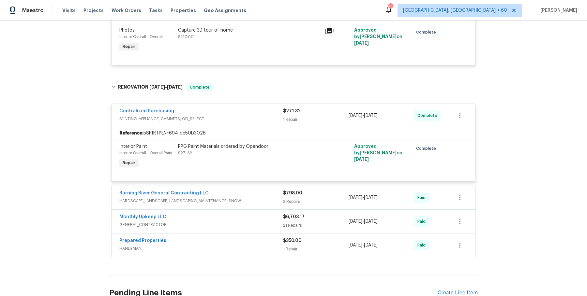
click at [259, 190] on div "Burning River General Contracting LLC" at bounding box center [201, 194] width 164 height 8
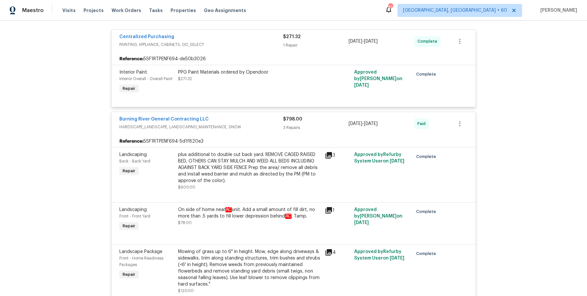
scroll to position [938, 0]
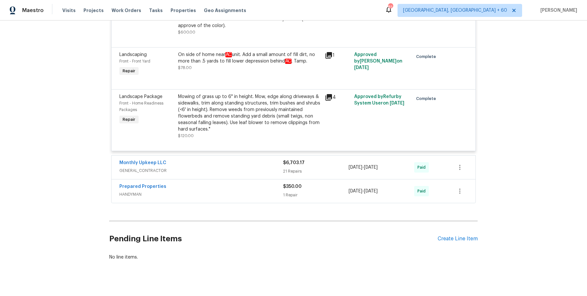
click at [281, 168] on span "GENERAL_CONTRACTOR" at bounding box center [201, 171] width 164 height 7
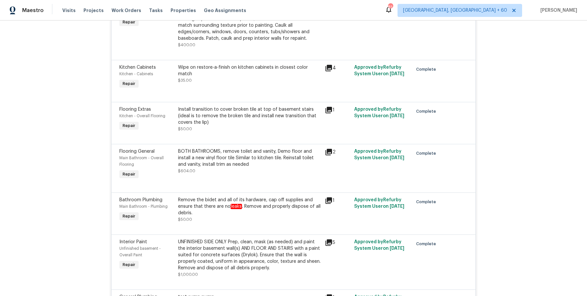
scroll to position [2183, 0]
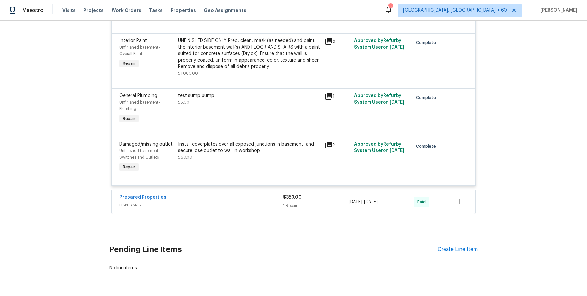
click at [260, 194] on div "Prepared Properties" at bounding box center [201, 198] width 164 height 8
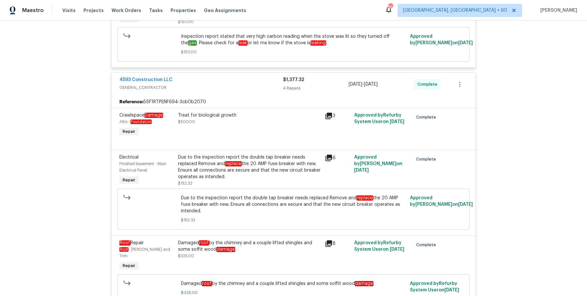
scroll to position [193, 0]
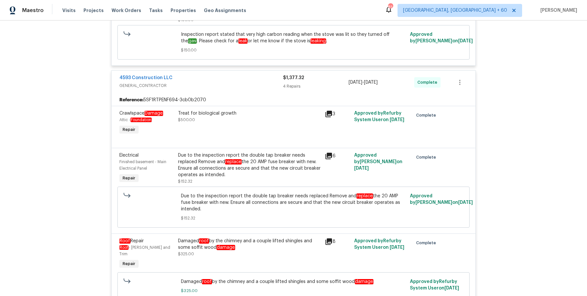
click at [187, 110] on div "Treat for biological growth" at bounding box center [249, 113] width 143 height 7
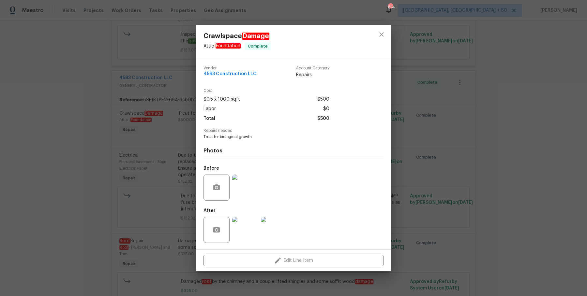
click at [436, 126] on div "Crawlspace Damage Attic - Foundation Complete Vendor 4593 Construction LLC Acco…" at bounding box center [293, 148] width 587 height 296
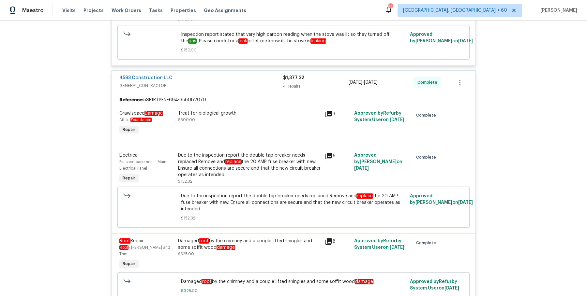
click at [223, 114] on div "Treat for biological growth" at bounding box center [249, 113] width 143 height 7
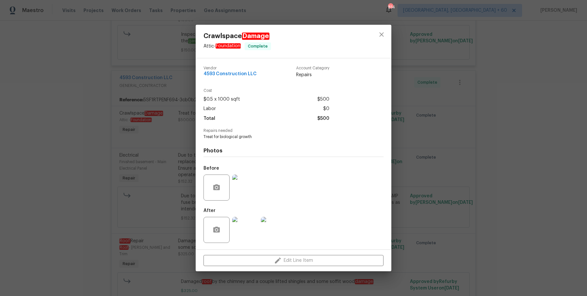
click at [238, 195] on img at bounding box center [245, 188] width 26 height 26
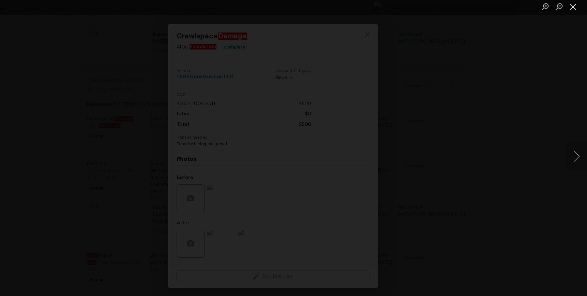
click at [573, 6] on button "Close lightbox" at bounding box center [573, 8] width 13 height 11
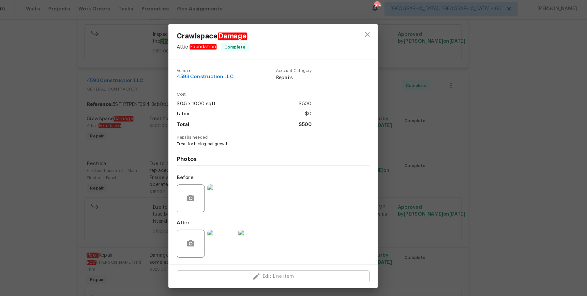
click at [238, 239] on img at bounding box center [245, 230] width 26 height 26
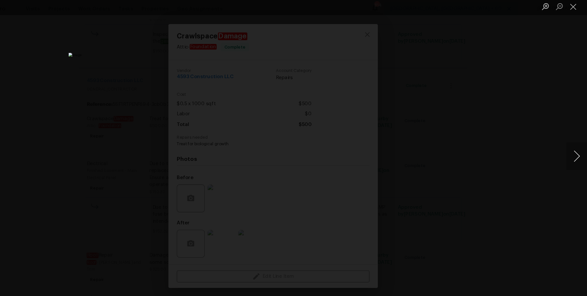
click at [575, 154] on button "Next image" at bounding box center [577, 148] width 20 height 26
click at [537, 127] on div "Lightbox" at bounding box center [293, 148] width 587 height 296
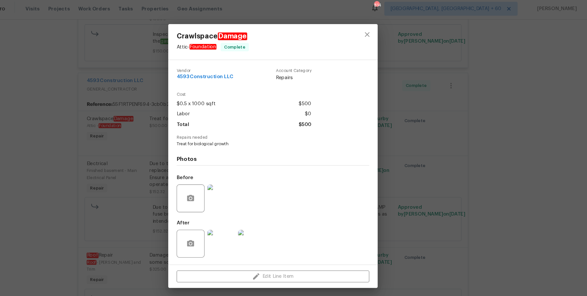
click at [537, 127] on div "Crawlspace Damage Attic - Foundation Complete Vendor 4593 Construction LLC Acco…" at bounding box center [293, 148] width 587 height 296
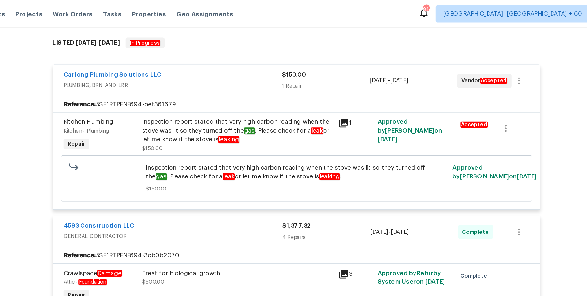
scroll to position [165, 0]
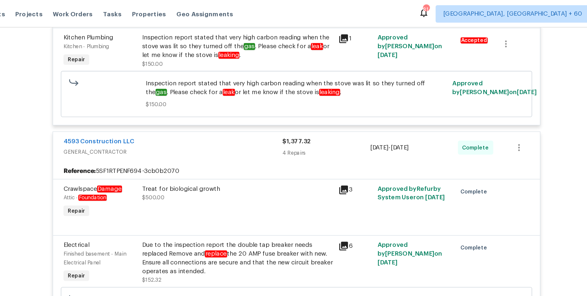
click at [203, 138] on div "Treat for biological growth" at bounding box center [249, 141] width 143 height 7
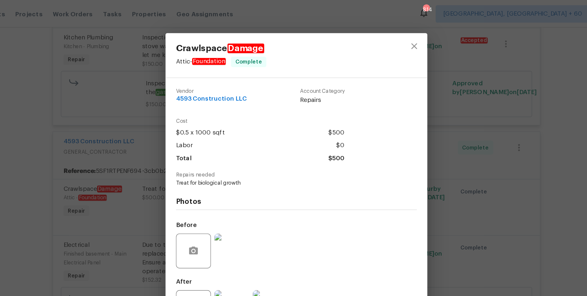
scroll to position [0, 0]
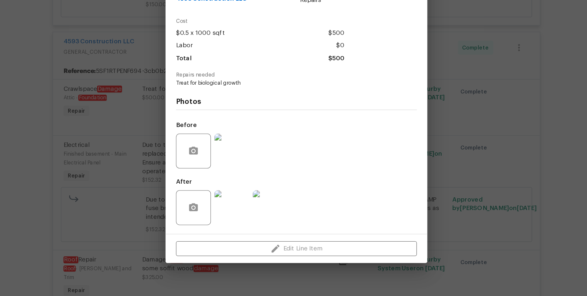
click at [245, 225] on img at bounding box center [245, 230] width 26 height 26
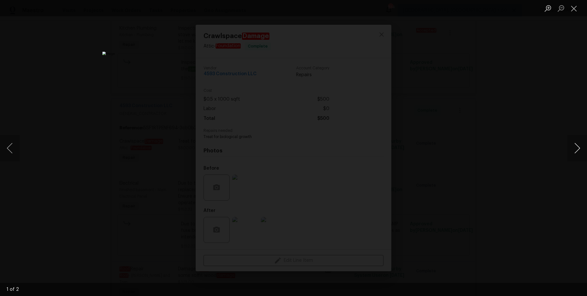
click at [577, 150] on button "Next image" at bounding box center [577, 148] width 20 height 26
click at [543, 114] on div "Lightbox" at bounding box center [293, 148] width 587 height 296
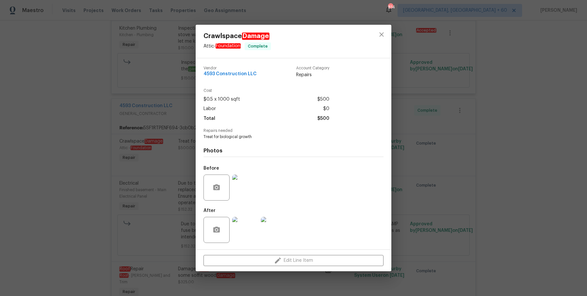
click at [544, 115] on div "Crawlspace Damage Attic - Foundation Complete Vendor 4593 Construction LLC Acco…" at bounding box center [293, 148] width 587 height 296
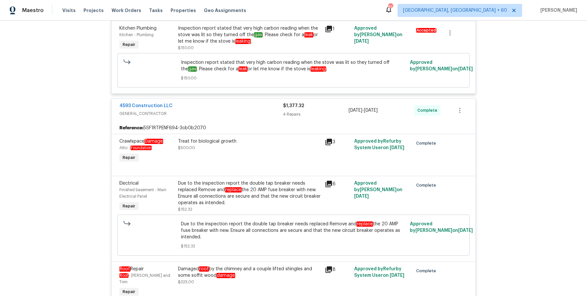
click at [198, 144] on div "Treat for biological growth $500.00" at bounding box center [249, 144] width 143 height 13
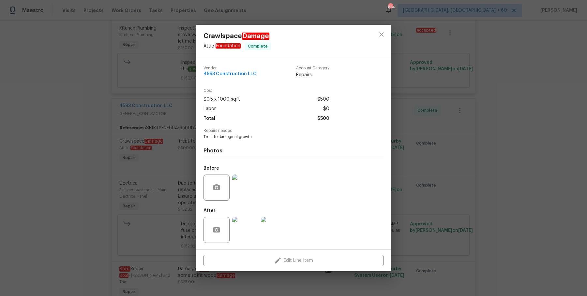
click at [242, 187] on img at bounding box center [245, 188] width 26 height 26
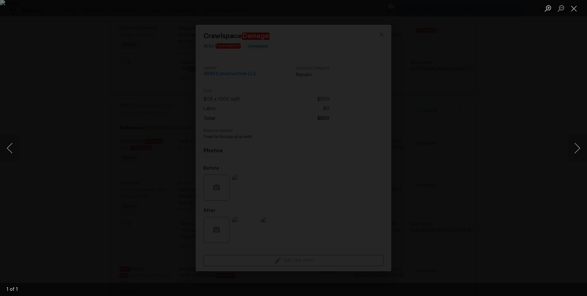
click at [528, 178] on div "Lightbox" at bounding box center [293, 148] width 587 height 296
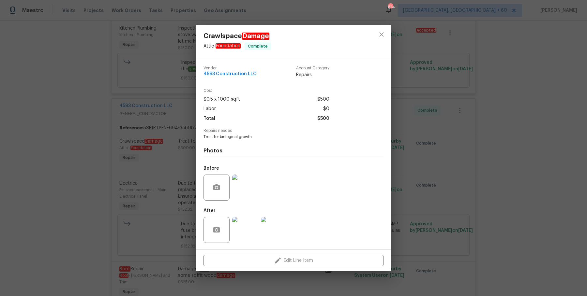
click at [529, 178] on div "Crawlspace Damage Attic - Foundation Complete Vendor 4593 Construction LLC Acco…" at bounding box center [293, 148] width 587 height 296
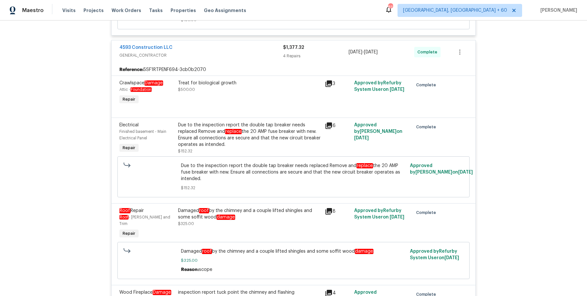
scroll to position [335, 0]
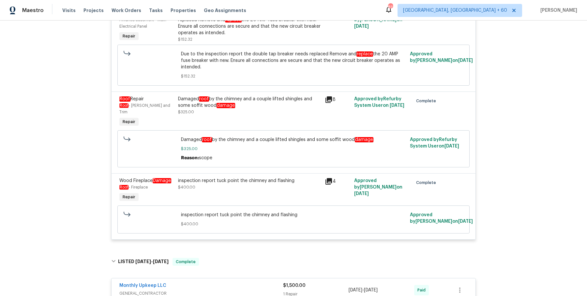
click at [228, 111] on div "Damaged roof by the chimney and a couple lifted shingles and some soffit wood d…" at bounding box center [249, 106] width 143 height 20
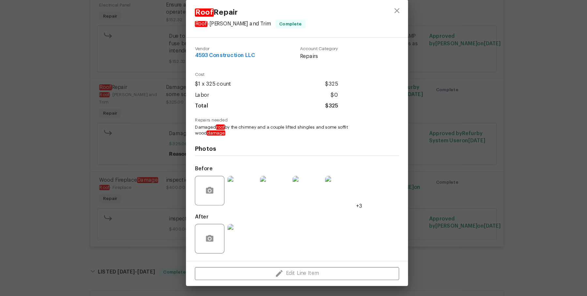
click at [147, 158] on div "Roof Repair Roof - Eaves and Trim Complete Vendor 4593 Construction LLC Account…" at bounding box center [293, 148] width 587 height 296
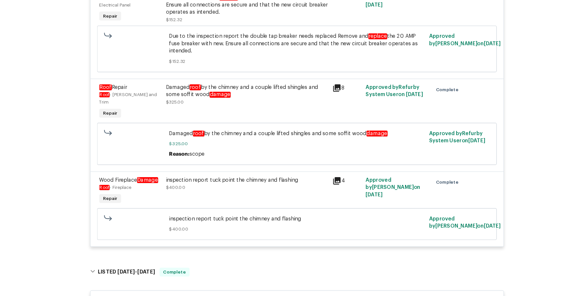
click at [215, 99] on div "Damaged roof by the chimney and a couple lifted shingles and some soffit wood d…" at bounding box center [249, 102] width 143 height 13
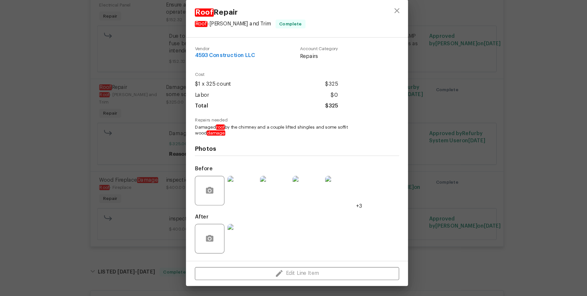
click at [192, 182] on div "Roof Repair Roof - Eaves and Trim Complete Vendor 4593 Construction LLC Account…" at bounding box center [293, 148] width 587 height 296
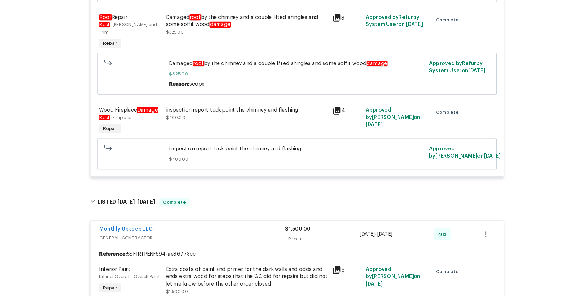
scroll to position [405, 0]
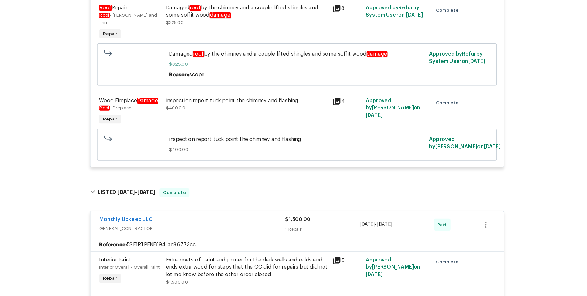
click at [247, 108] on div "inspection report tuck point the chimney and flashing" at bounding box center [249, 111] width 143 height 7
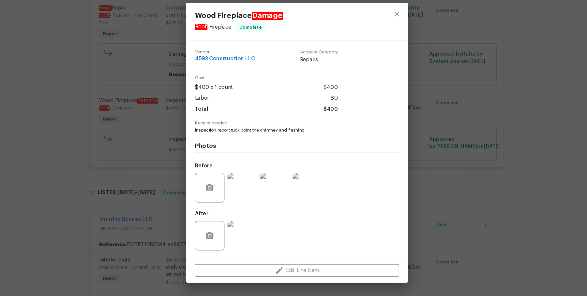
click at [403, 146] on div "Wood Fireplace Damage Roof - Fireplace Complete Vendor 4593 Construction LLC Ac…" at bounding box center [293, 148] width 587 height 296
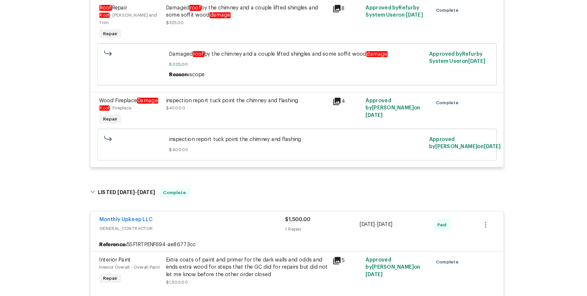
scroll to position [404, 0]
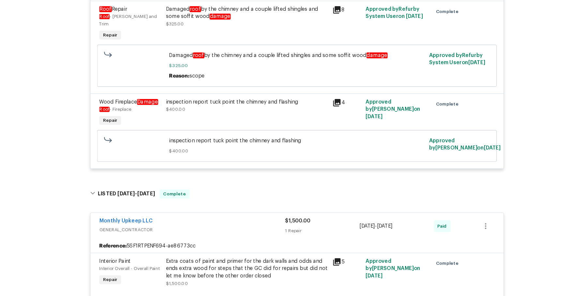
click at [249, 109] on div "inspection report tuck point the chimney and flashing" at bounding box center [249, 112] width 143 height 7
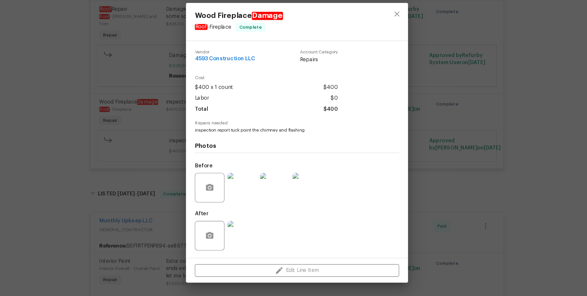
click at [425, 161] on div "Wood Fireplace Damage Roof - Fireplace Complete Vendor 4593 Construction LLC Ac…" at bounding box center [293, 148] width 587 height 296
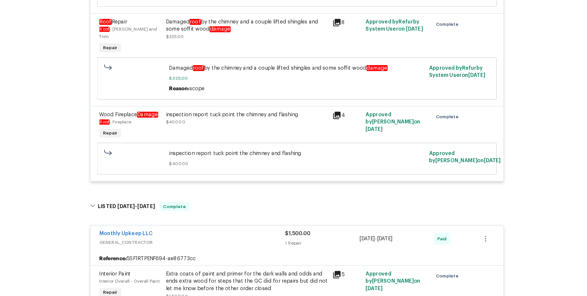
scroll to position [391, 0]
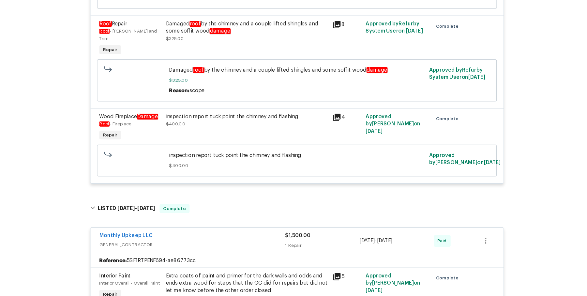
click at [243, 122] on div "inspection report tuck point the chimney and flashing $400.00" at bounding box center [249, 128] width 143 height 13
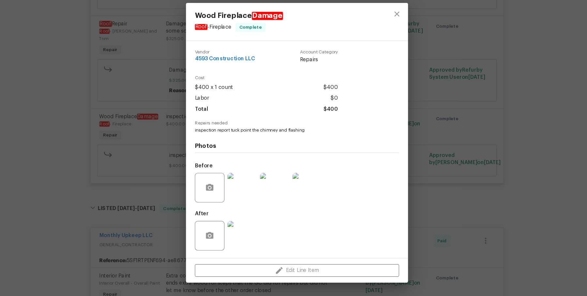
click at [238, 194] on img at bounding box center [245, 188] width 26 height 26
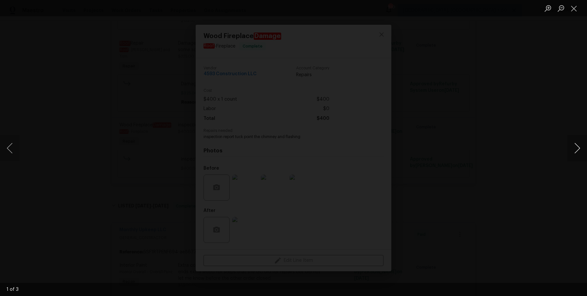
click at [570, 153] on button "Next image" at bounding box center [577, 148] width 20 height 26
click at [568, 147] on button "Next image" at bounding box center [577, 148] width 20 height 26
click at [554, 70] on div "Lightbox" at bounding box center [293, 148] width 587 height 296
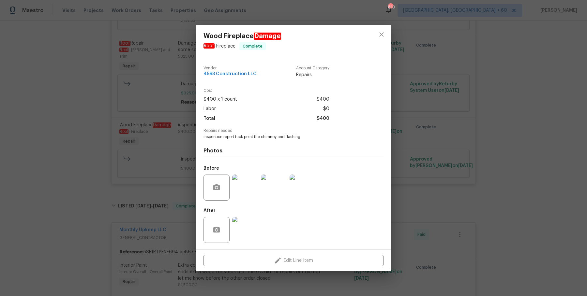
click at [522, 52] on div "Wood Fireplace Damage Roof - Fireplace Complete Vendor 4593 Construction LLC Ac…" at bounding box center [293, 148] width 587 height 296
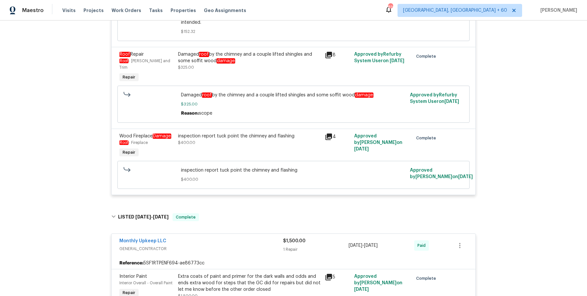
scroll to position [368, 0]
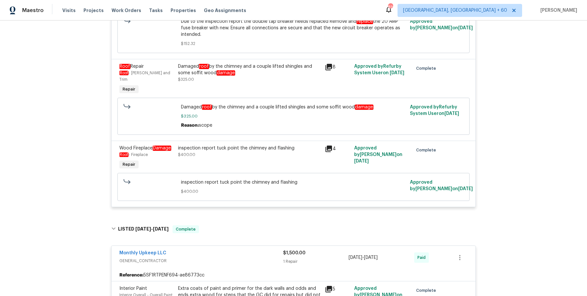
click at [235, 68] on div "Damaged roof by the chimney and a couple lifted shingles and some soffit wood d…" at bounding box center [249, 69] width 143 height 13
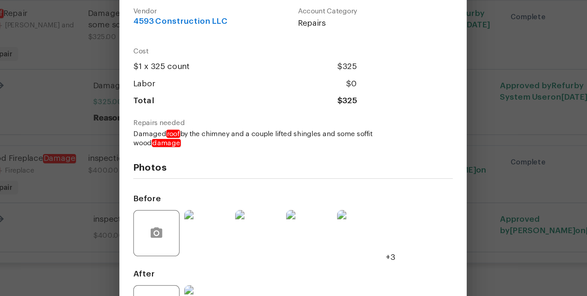
click at [414, 136] on div "Roof Repair Roof - Eaves and Trim Complete Vendor 4593 Construction LLC Account…" at bounding box center [293, 148] width 587 height 296
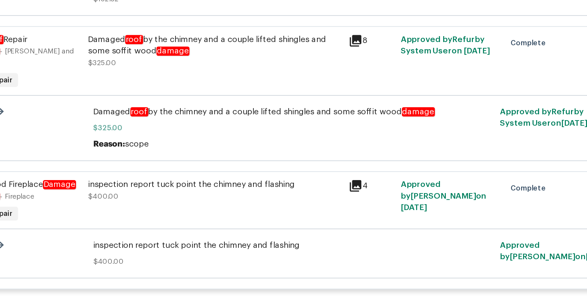
scroll to position [352, 0]
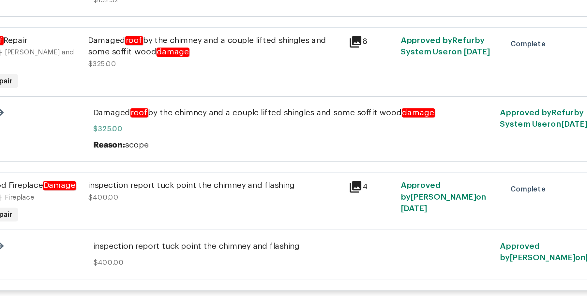
click at [264, 79] on div "Damaged roof by the chimney and a couple lifted shingles and some soffit wood d…" at bounding box center [249, 85] width 143 height 13
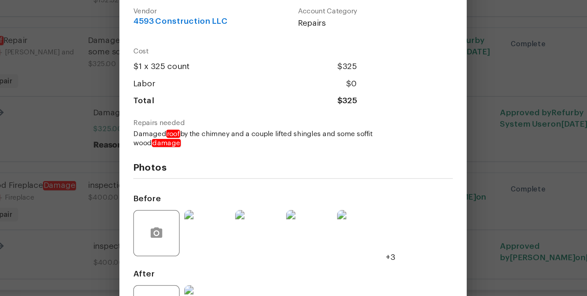
click at [432, 140] on div "Roof Repair Roof - Eaves and Trim Complete Vendor 4593 Construction LLC Account…" at bounding box center [293, 148] width 587 height 296
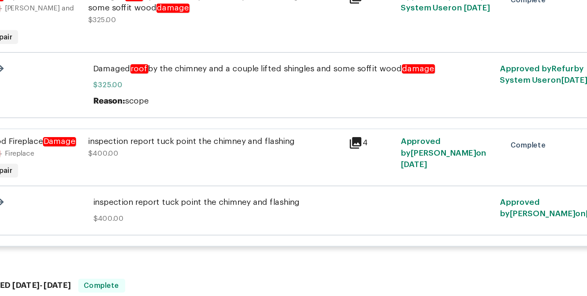
scroll to position [378, 0]
click at [264, 135] on div "inspection report tuck point the chimney and flashing" at bounding box center [249, 138] width 143 height 7
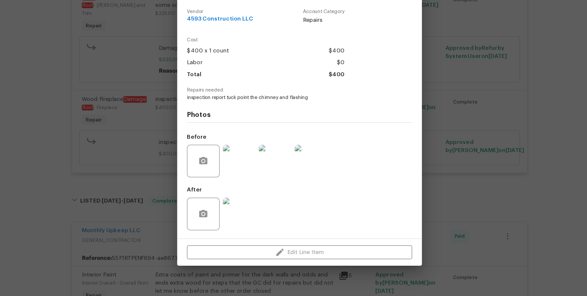
click at [168, 145] on div "Wood Fireplace Damage Roof - Fireplace Complete Vendor 4593 Construction LLC Ac…" at bounding box center [293, 148] width 587 height 296
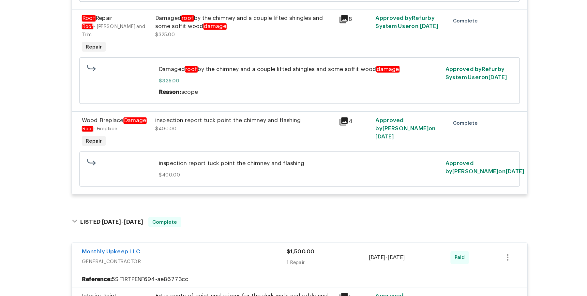
scroll to position [347, 0]
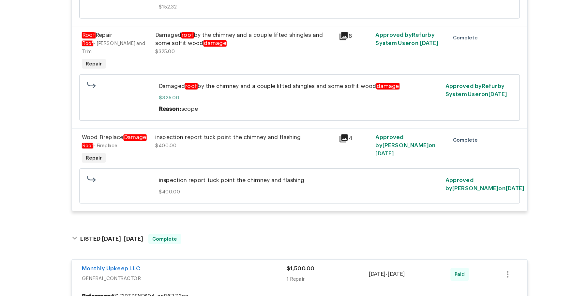
click at [203, 166] on div "inspection report tuck point the chimney and flashing $400.00" at bounding box center [249, 172] width 143 height 13
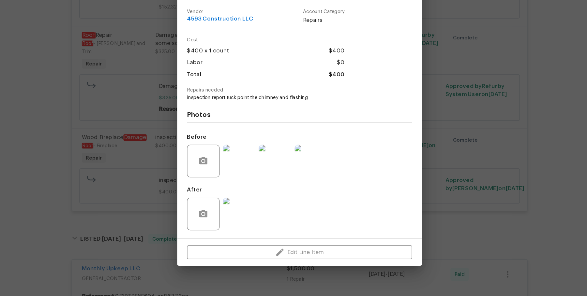
click at [250, 190] on img at bounding box center [245, 188] width 26 height 26
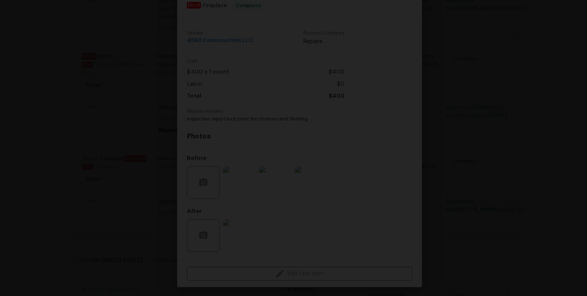
click at [379, 148] on img "Lightbox" at bounding box center [286, 159] width 792 height 400
click at [379, 148] on img "Lightbox" at bounding box center [286, 156] width 792 height 400
click at [376, 148] on img "Lightbox" at bounding box center [286, 156] width 792 height 400
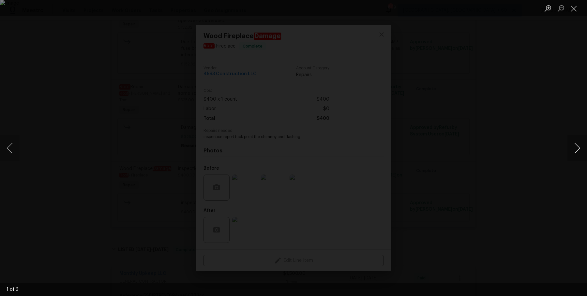
click at [577, 148] on button "Next image" at bounding box center [577, 148] width 20 height 26
click at [526, 18] on img "Lightbox" at bounding box center [299, 144] width 852 height 430
click at [584, 7] on ul "Lightbox" at bounding box center [564, 8] width 46 height 16
click at [577, 9] on button "Close lightbox" at bounding box center [573, 8] width 13 height 11
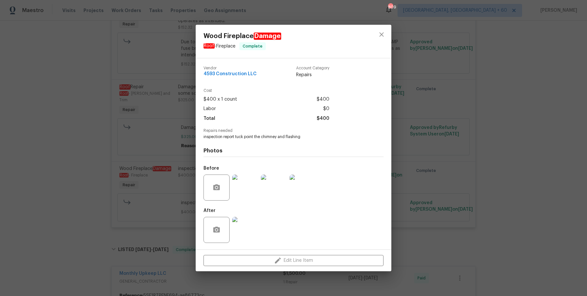
click at [477, 46] on div "Wood Fireplace Damage Roof - Fireplace Complete Vendor 4593 Construction LLC Ac…" at bounding box center [293, 148] width 587 height 296
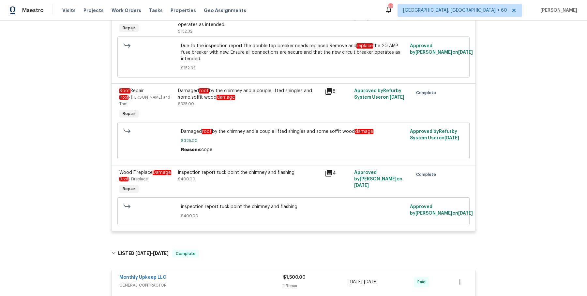
scroll to position [383, 0]
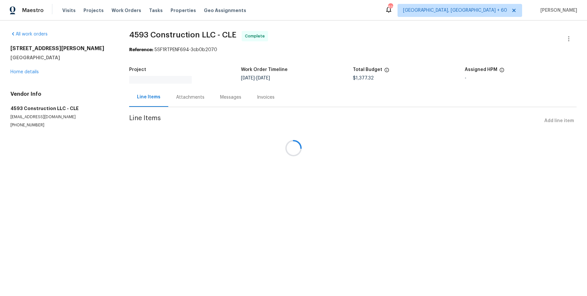
click at [181, 93] on div at bounding box center [293, 148] width 587 height 296
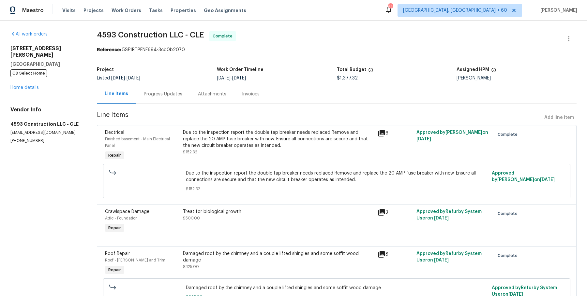
click at [181, 96] on div "Progress Updates" at bounding box center [163, 93] width 54 height 19
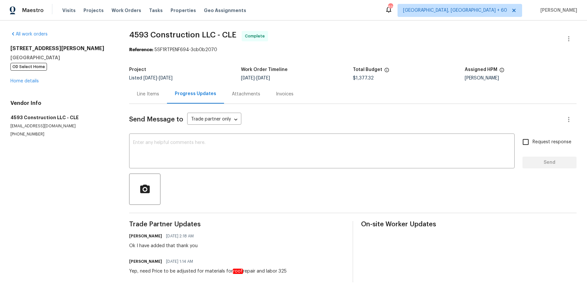
click at [245, 96] on div "Attachments" at bounding box center [246, 94] width 28 height 7
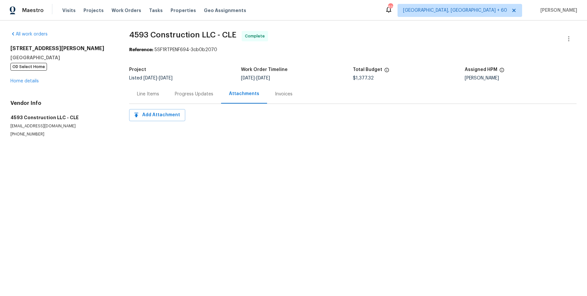
click at [278, 93] on div "Invoices" at bounding box center [284, 94] width 18 height 7
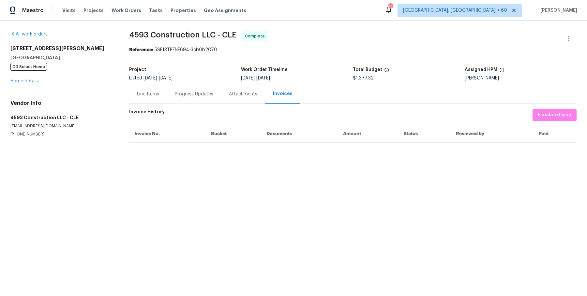
click at [150, 93] on div "Line Items" at bounding box center [148, 94] width 22 height 7
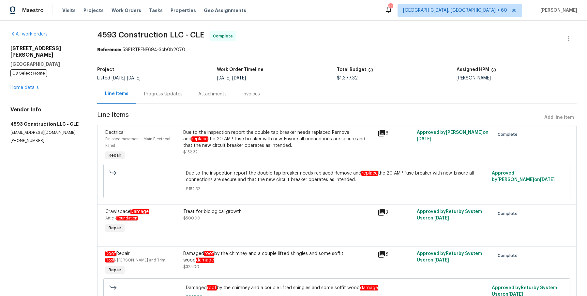
scroll to position [10, 0]
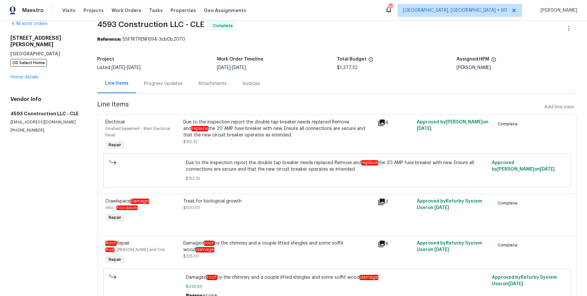
click at [104, 11] on div "Visits Projects Work Orders Tasks Properties Geo Assignments" at bounding box center [158, 10] width 192 height 13
click at [117, 10] on span "Work Orders" at bounding box center [127, 10] width 30 height 7
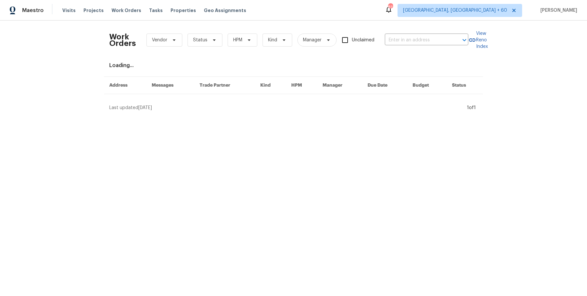
click at [395, 47] on div "Work Orders Vendor Status HPM Kind Manager Unclaimed ​" at bounding box center [288, 40] width 359 height 29
click at [402, 45] on input "text" at bounding box center [417, 40] width 65 height 10
paste input "31 Verndale Ave Attleboro, MA 02703"
type input "31 Verndale Ave Attleboro, MA 02703"
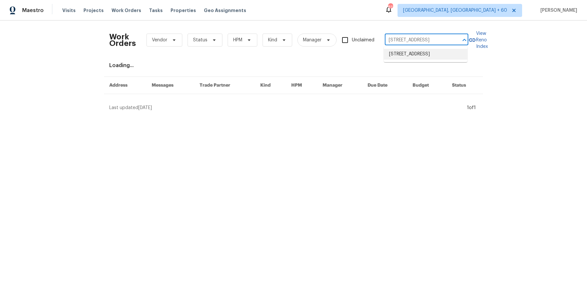
click at [406, 56] on li "[STREET_ADDRESS]" at bounding box center [425, 54] width 83 height 11
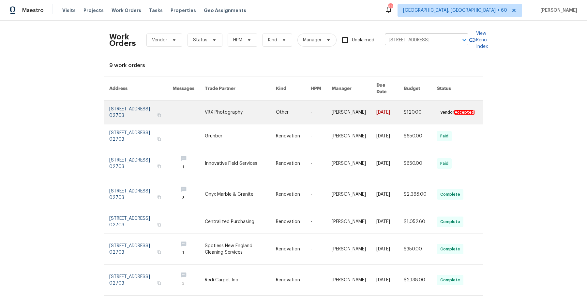
click at [329, 102] on td "Swastik Mohanty" at bounding box center [348, 113] width 45 height 24
click at [354, 111] on link at bounding box center [354, 112] width 45 height 23
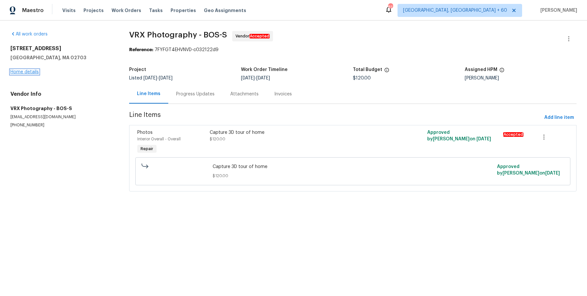
click at [30, 72] on link "Home details" at bounding box center [24, 72] width 28 height 5
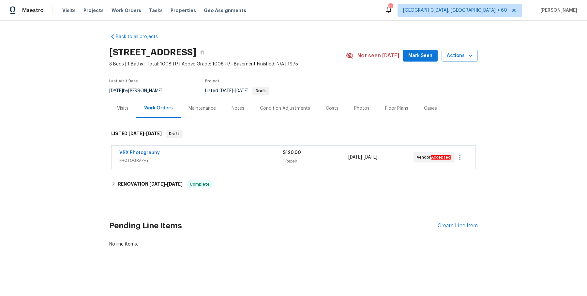
click at [180, 165] on div "VRX Photography PHOTOGRAPHY" at bounding box center [200, 158] width 163 height 16
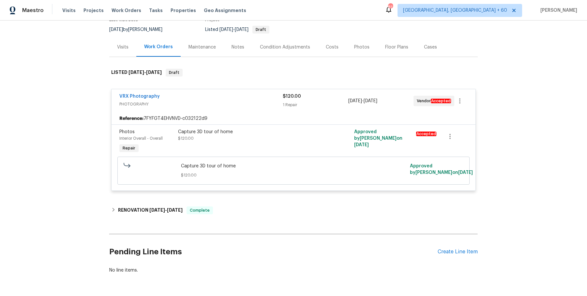
scroll to position [71, 0]
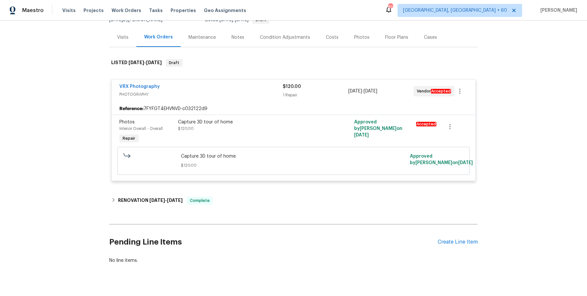
click at [184, 187] on div "Back to all projects 31 Verndale Ave, Attleboro, MA 02703 3 Beds | 1 Baths | To…" at bounding box center [293, 113] width 368 height 312
click at [183, 194] on div "RENOVATION 8/7/25 - 8/22/25 Complete" at bounding box center [293, 201] width 368 height 16
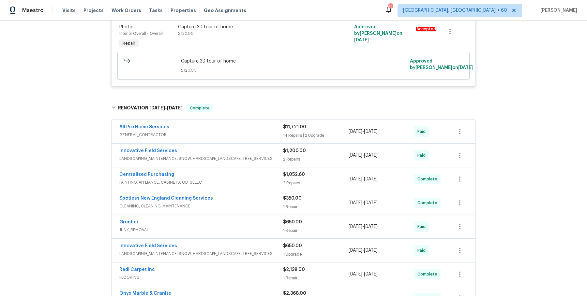
click at [231, 137] on div "All Pro Home Services GENERAL_CONTRACTOR" at bounding box center [201, 132] width 164 height 16
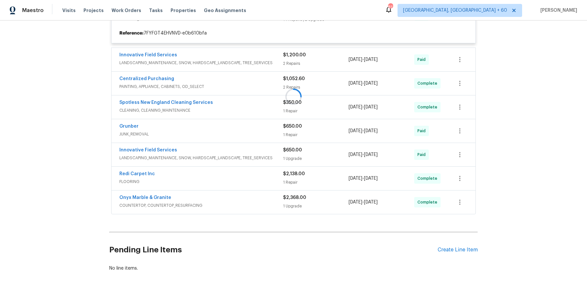
scroll to position [288, 0]
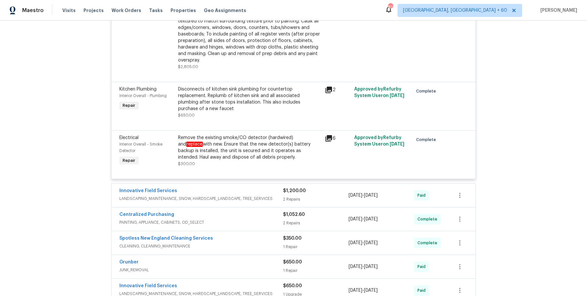
click at [243, 188] on div "Innovative Field Services" at bounding box center [201, 192] width 164 height 8
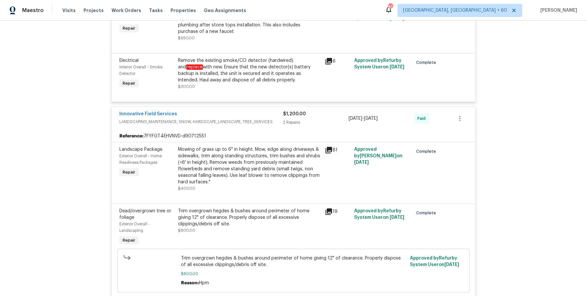
scroll to position [1462, 0]
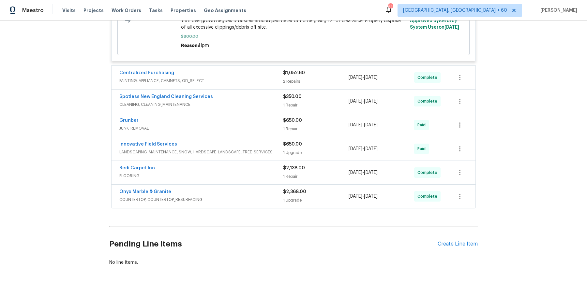
click at [260, 78] on span "PAINTING, APPLIANCE, CABINETS, OD_SELECT" at bounding box center [201, 81] width 164 height 7
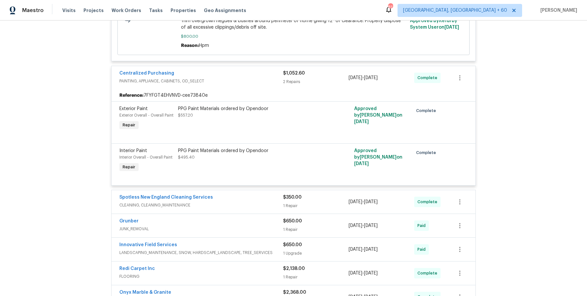
click at [236, 214] on div "Grunber JUNK_REMOVAL $650.00 1 Repair 8/21/2025 - 8/22/2025 Paid" at bounding box center [294, 225] width 364 height 23
click at [238, 202] on span "CLEANING, CLEANING_MAINTENANCE" at bounding box center [201, 205] width 164 height 7
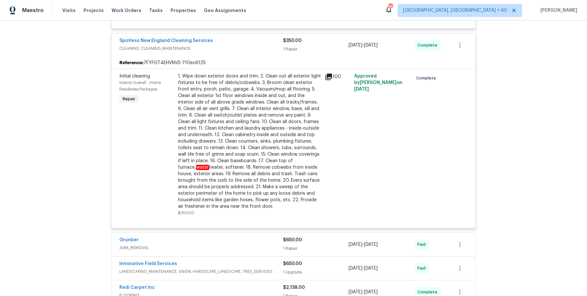
scroll to position [1739, 0]
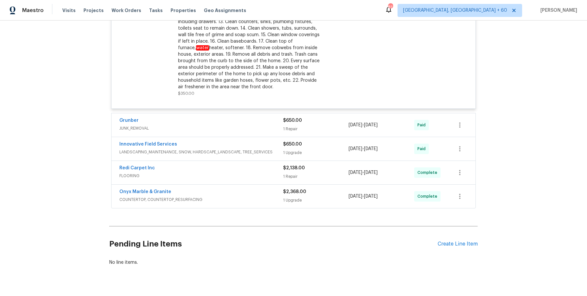
click at [260, 120] on div "Grunber JUNK_REMOVAL" at bounding box center [201, 125] width 164 height 16
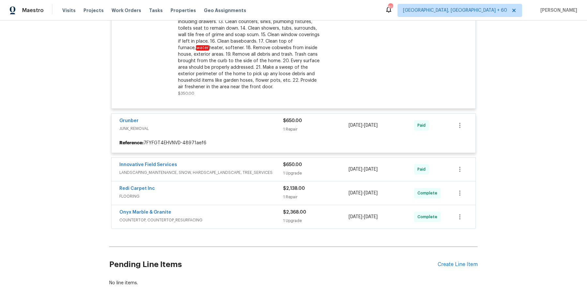
scroll to position [1760, 0]
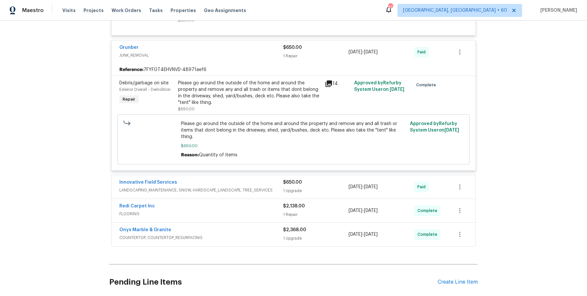
click at [249, 187] on span "LANDSCAPING_MAINTENANCE, SNOW, HARDSCAPE_LANDSCAPE, TREE_SERVICES" at bounding box center [201, 190] width 164 height 7
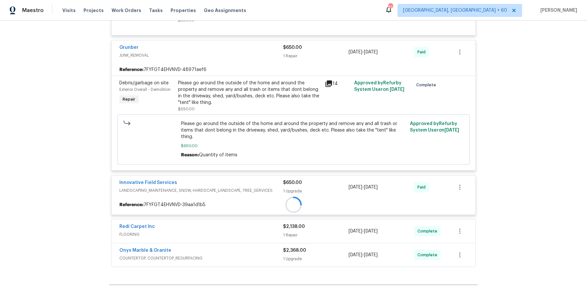
scroll to position [1865, 0]
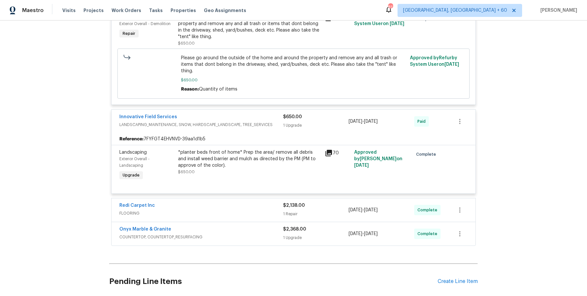
click at [243, 199] on div "Redi Carpet Inc FLOORING $2,138.00 1 Repair 8/7/2025 - 8/20/2025 Complete" at bounding box center [294, 210] width 364 height 23
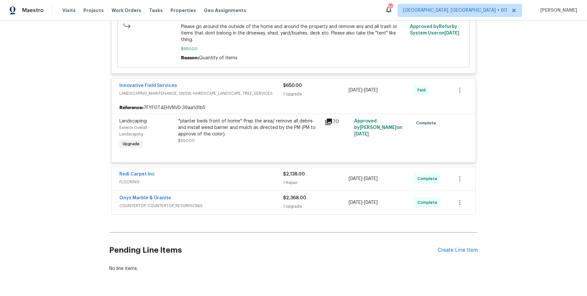
click at [254, 179] on span "FLOORING" at bounding box center [201, 182] width 164 height 7
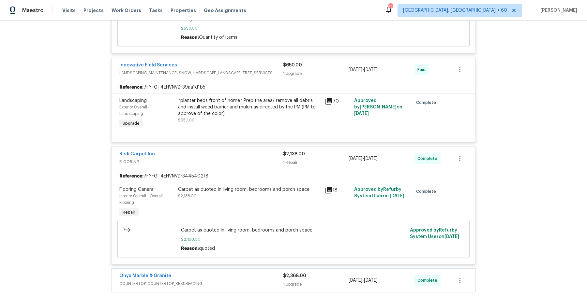
scroll to position [1975, 0]
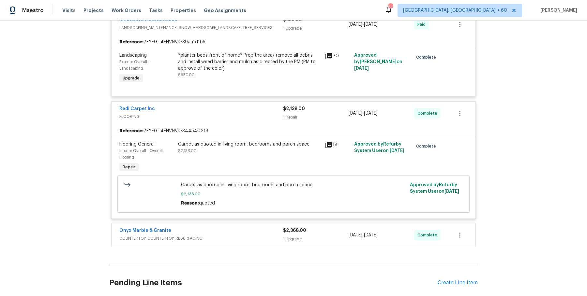
click at [252, 224] on div "Onyx Marble & Granite COUNTERTOP, COUNTERTOP_RESURFACING $2,368.00 1 Upgrade 8/…" at bounding box center [294, 235] width 364 height 23
click at [255, 228] on div "Onyx Marble & Granite" at bounding box center [201, 232] width 164 height 8
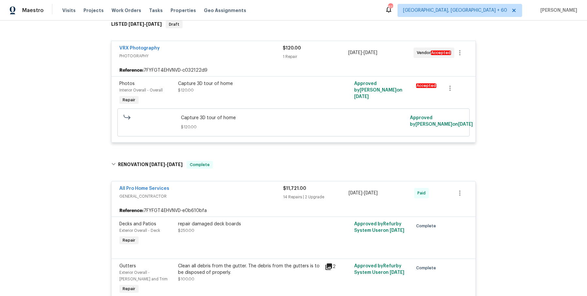
scroll to position [0, 0]
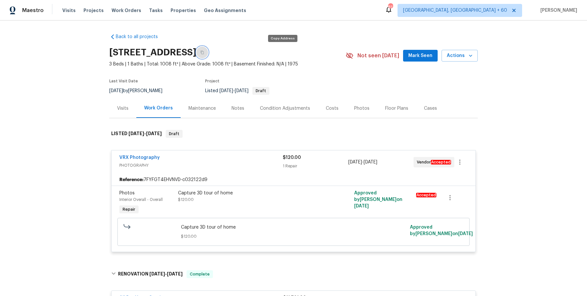
click at [208, 48] on button "button" at bounding box center [202, 53] width 12 height 12
click at [204, 51] on icon "button" at bounding box center [202, 53] width 4 height 4
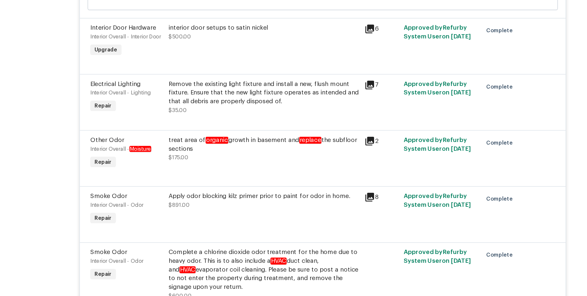
scroll to position [806, 0]
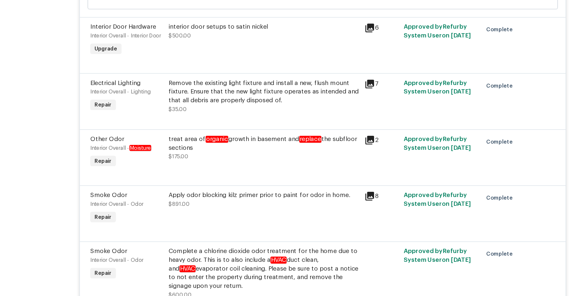
click at [216, 146] on em "organic" at bounding box center [214, 148] width 17 height 5
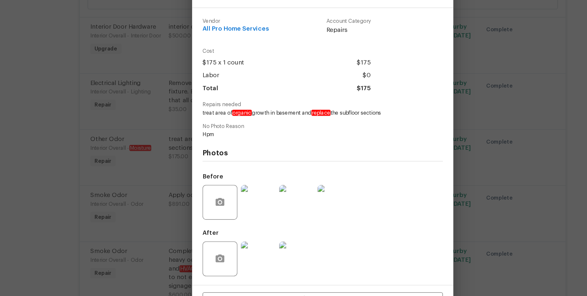
click at [415, 74] on div "Other Odor Interior Overall - Moisture Complete Vendor All Pro Home Services Ac…" at bounding box center [293, 148] width 587 height 296
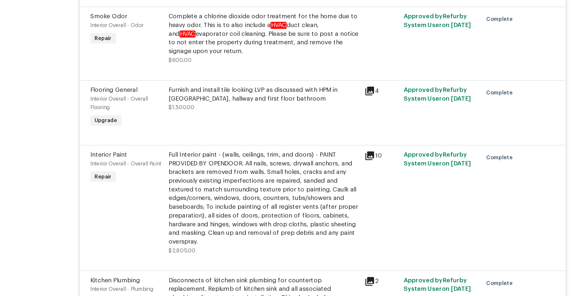
scroll to position [976, 0]
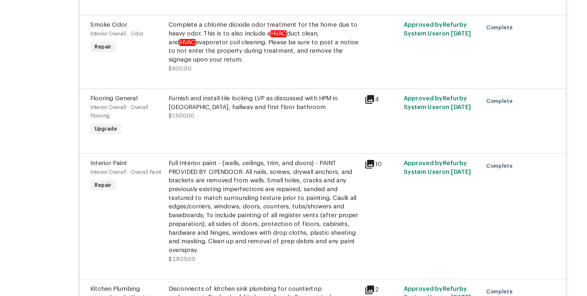
click at [221, 118] on div "Furnish and install tile looking LVP as discussed with HPM in Kitchen, hallway …" at bounding box center [249, 121] width 143 height 13
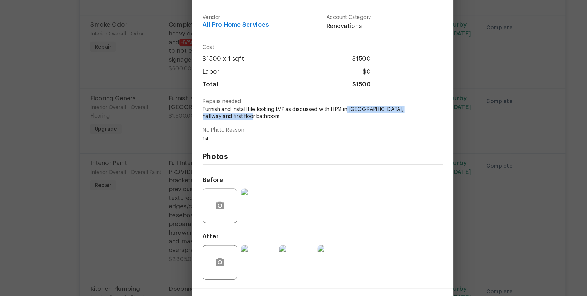
drag, startPoint x: 313, startPoint y: 126, endPoint x: 362, endPoint y: 130, distance: 49.4
click at [362, 130] on span "Furnish and install tile looking LVP as discussed with HPM in Kitchen, hallway …" at bounding box center [284, 129] width 162 height 11
copy span "Kitchen, hallway and first floor bathroom"
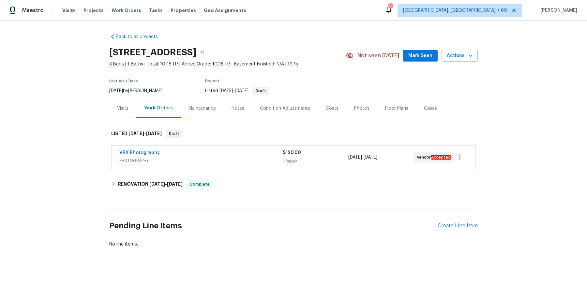
click at [119, 114] on div "Visits" at bounding box center [122, 108] width 27 height 19
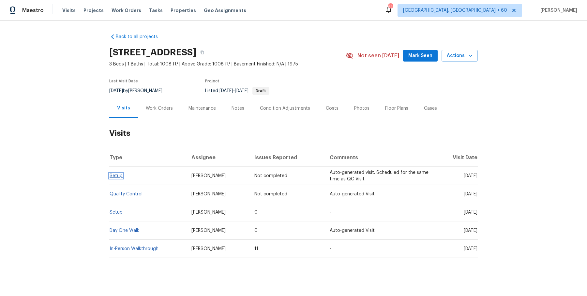
click at [118, 175] on link "Setup" at bounding box center [116, 176] width 13 height 5
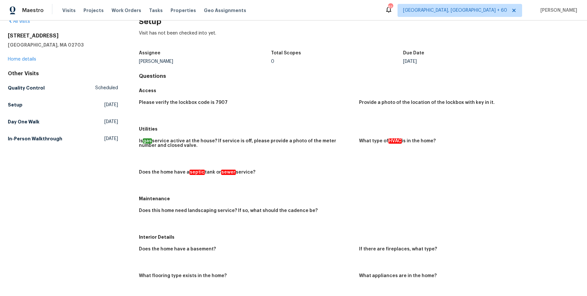
scroll to position [14, 0]
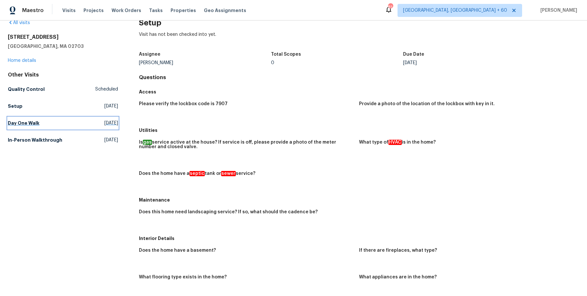
click at [31, 119] on link "Day One Walk [DATE]" at bounding box center [63, 123] width 110 height 12
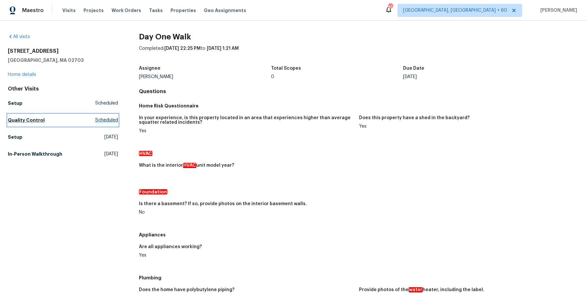
click at [40, 125] on link "Quality Control Scheduled" at bounding box center [63, 120] width 110 height 12
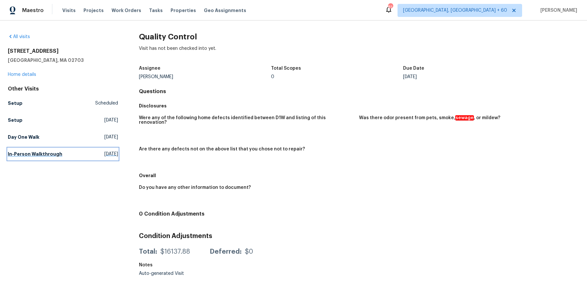
click at [31, 157] on h5 "In-Person Walkthrough" at bounding box center [35, 154] width 54 height 7
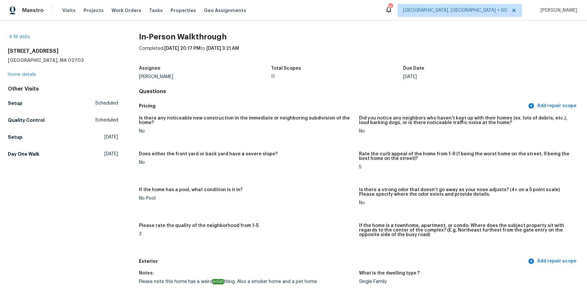
scroll to position [1146, 0]
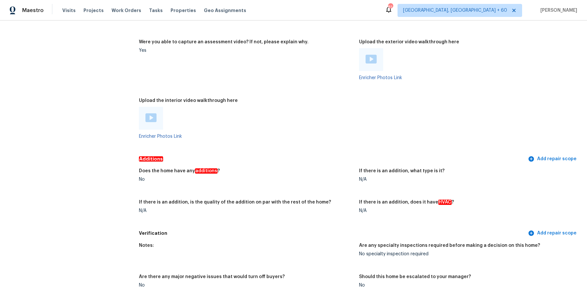
drag, startPoint x: 326, startPoint y: 58, endPoint x: 326, endPoint y: 87, distance: 29.3
click at [326, 60] on figure "Were you able to capture an assessment video? If not, please explain why. Yes" at bounding box center [249, 65] width 220 height 51
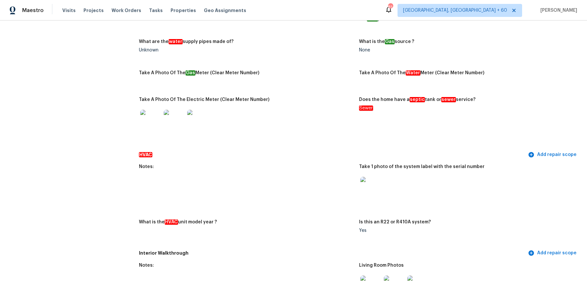
scroll to position [0, 0]
